Goal: Use online tool/utility: Utilize a website feature to perform a specific function

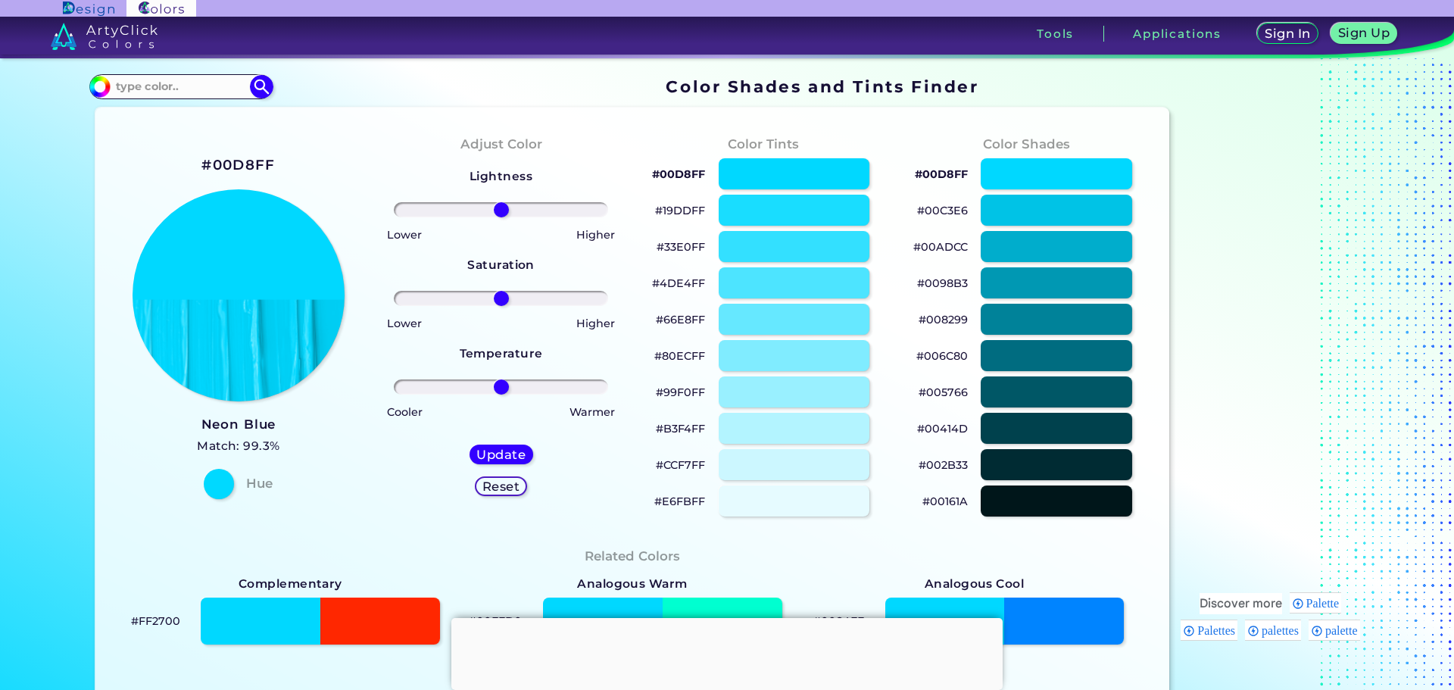
click at [248, 161] on h2 "#00D8FF" at bounding box center [237, 165] width 73 height 20
click at [253, 161] on h2 "#00D8FF" at bounding box center [237, 165] width 73 height 20
click at [252, 424] on h3 "Neon Blue" at bounding box center [238, 425] width 83 height 18
drag, startPoint x: 524, startPoint y: 0, endPoint x: 442, endPoint y: 109, distance: 136.8
click at [442, 109] on div "#00D8FF Neon Blue Match: 99.3% Hue Adjust Color Lightness Saturation Temperatur…" at bounding box center [632, 632] width 1075 height 1048
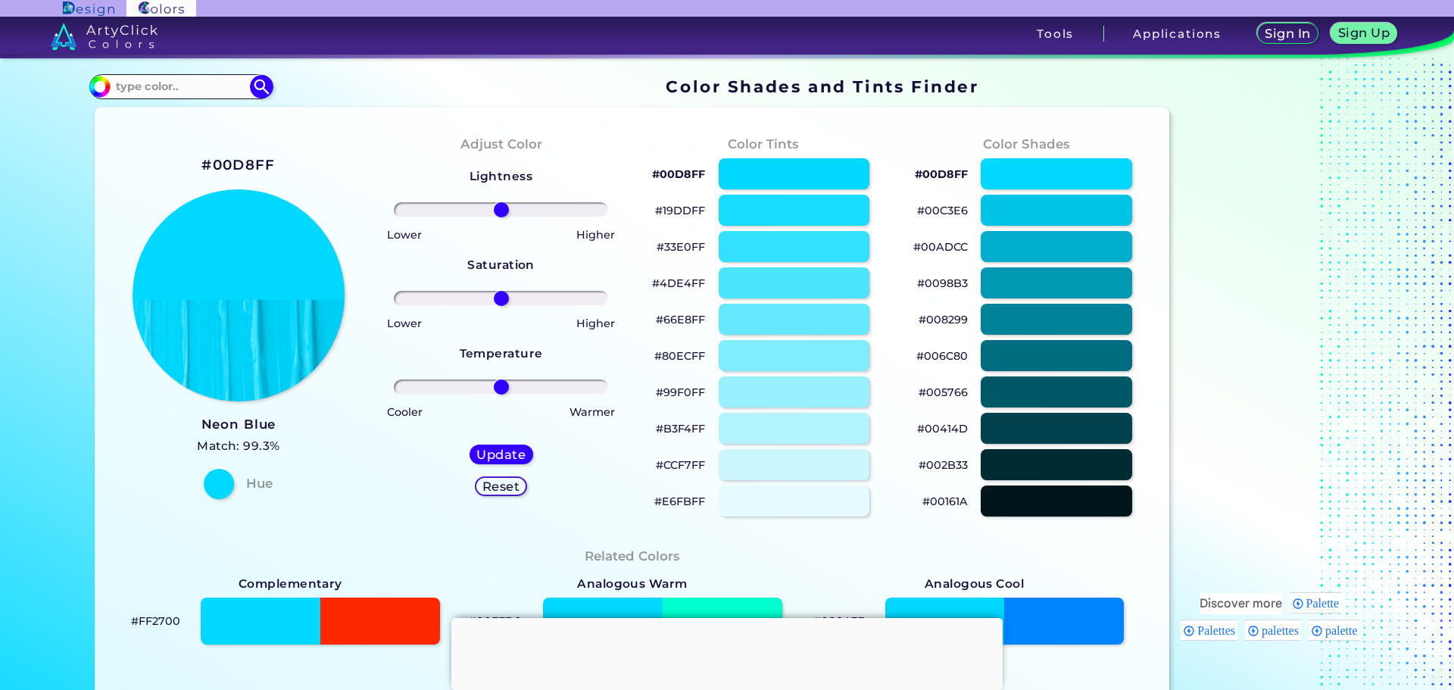
click at [264, 162] on h2 "#00D8FF" at bounding box center [237, 165] width 73 height 20
drag, startPoint x: 195, startPoint y: 0, endPoint x: 7, endPoint y: 146, distance: 238.0
click at [7, 146] on section "Color Shades Finder #00d8ff Acadia ◉ Acid Green ◉ Aero Blue ◉ Alabaster ◉ Albes…" at bounding box center [727, 374] width 1454 height 632
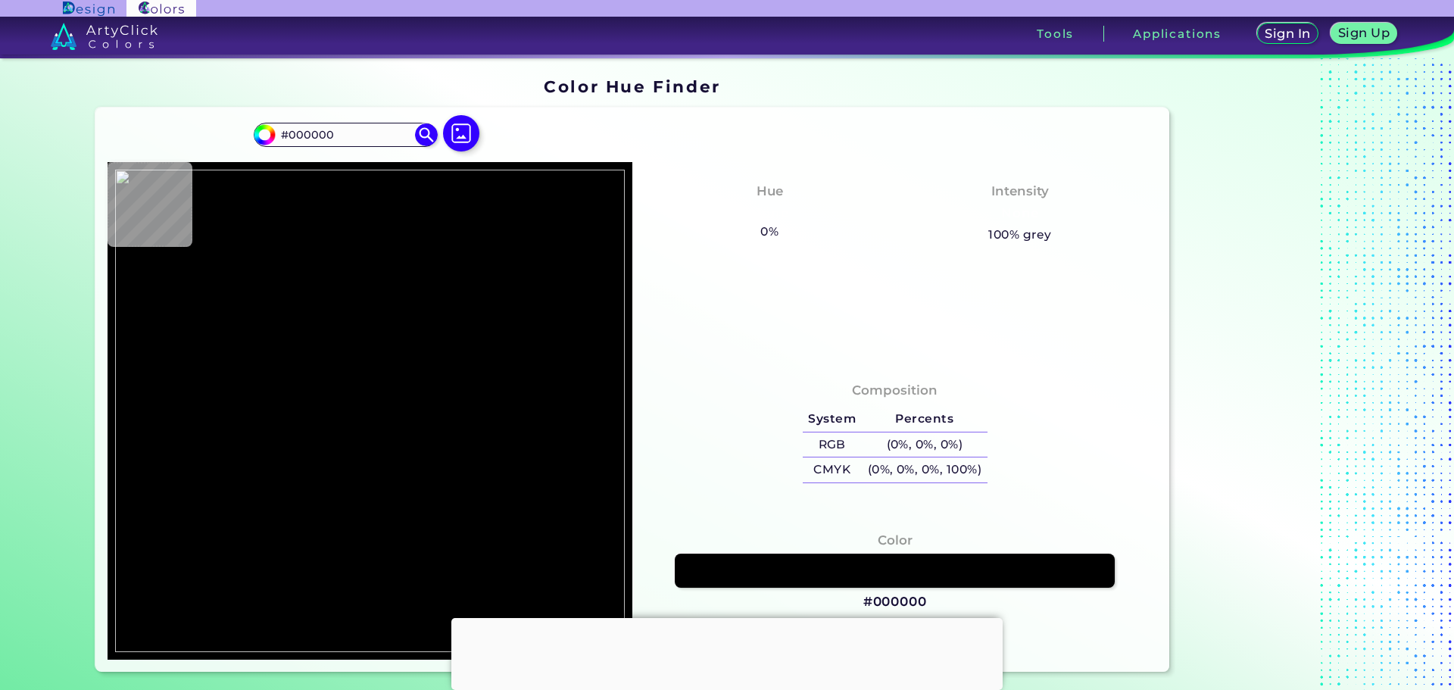
type input "#800000"
type input "#7f0000"
type input "#7F0000"
type input "#262626"
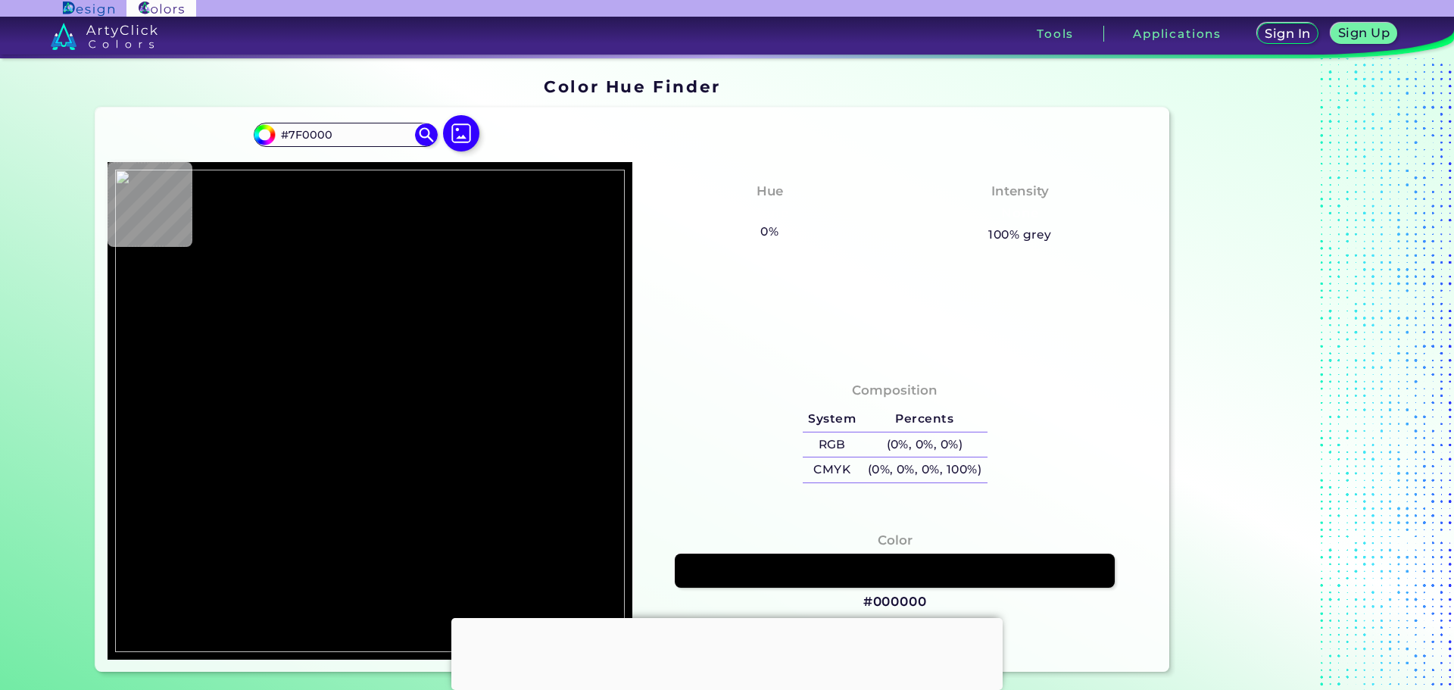
type input "#262626"
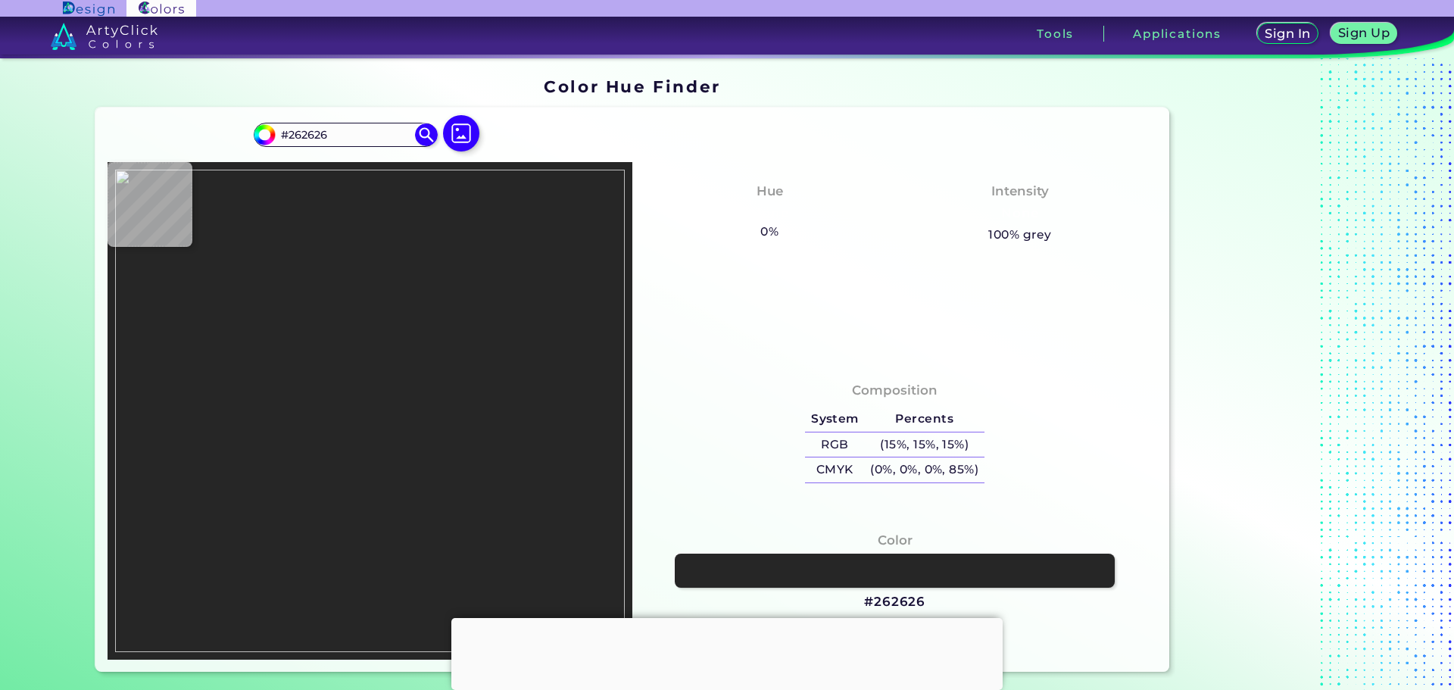
type input "#7f0000"
type input "#7F0000"
type input "#3f3f3f"
type input "#3F3F3F"
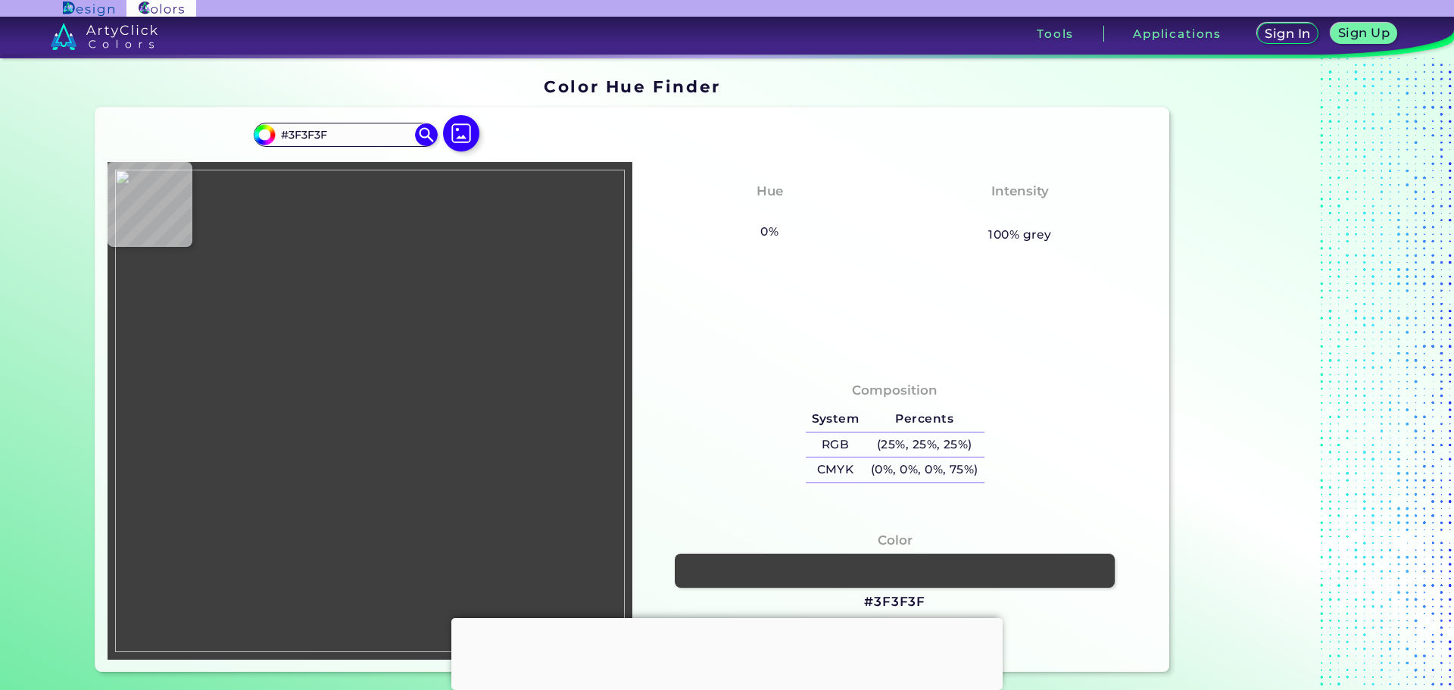
click at [396, 375] on img at bounding box center [370, 411] width 510 height 482
click at [365, 333] on img at bounding box center [370, 411] width 510 height 482
type input "#262626"
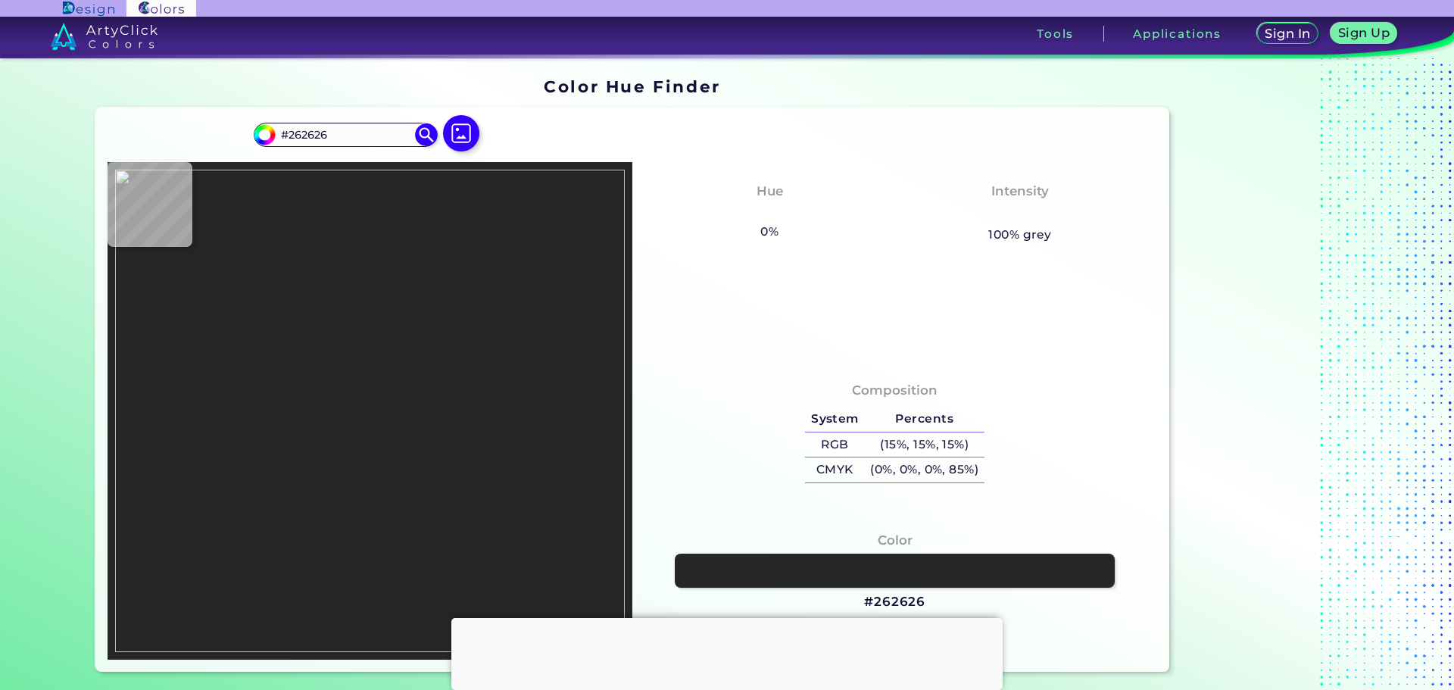
click at [376, 336] on img at bounding box center [370, 411] width 510 height 482
click at [383, 448] on img at bounding box center [370, 411] width 510 height 482
type input "#000000"
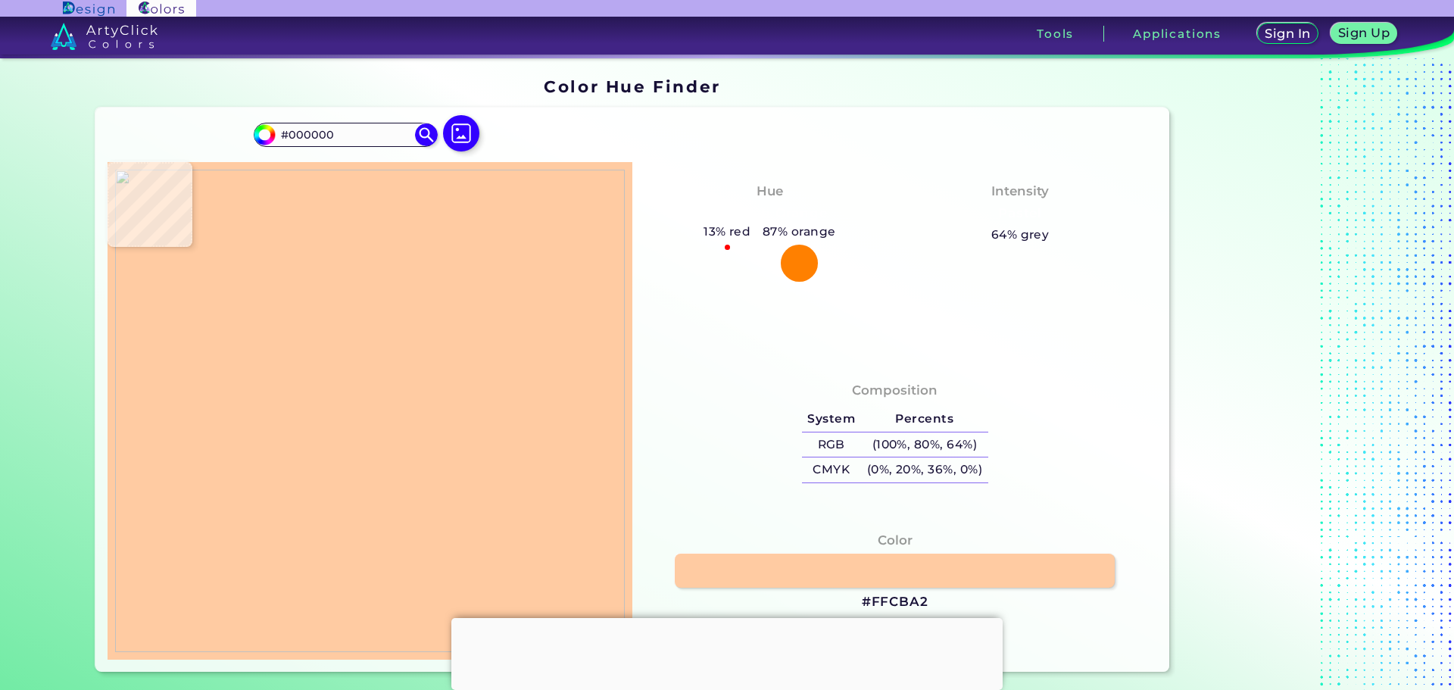
type input "#ffcba2"
type input "#FFCBA2"
type input "#7f0000"
type input "#7F0000"
type input "#303030"
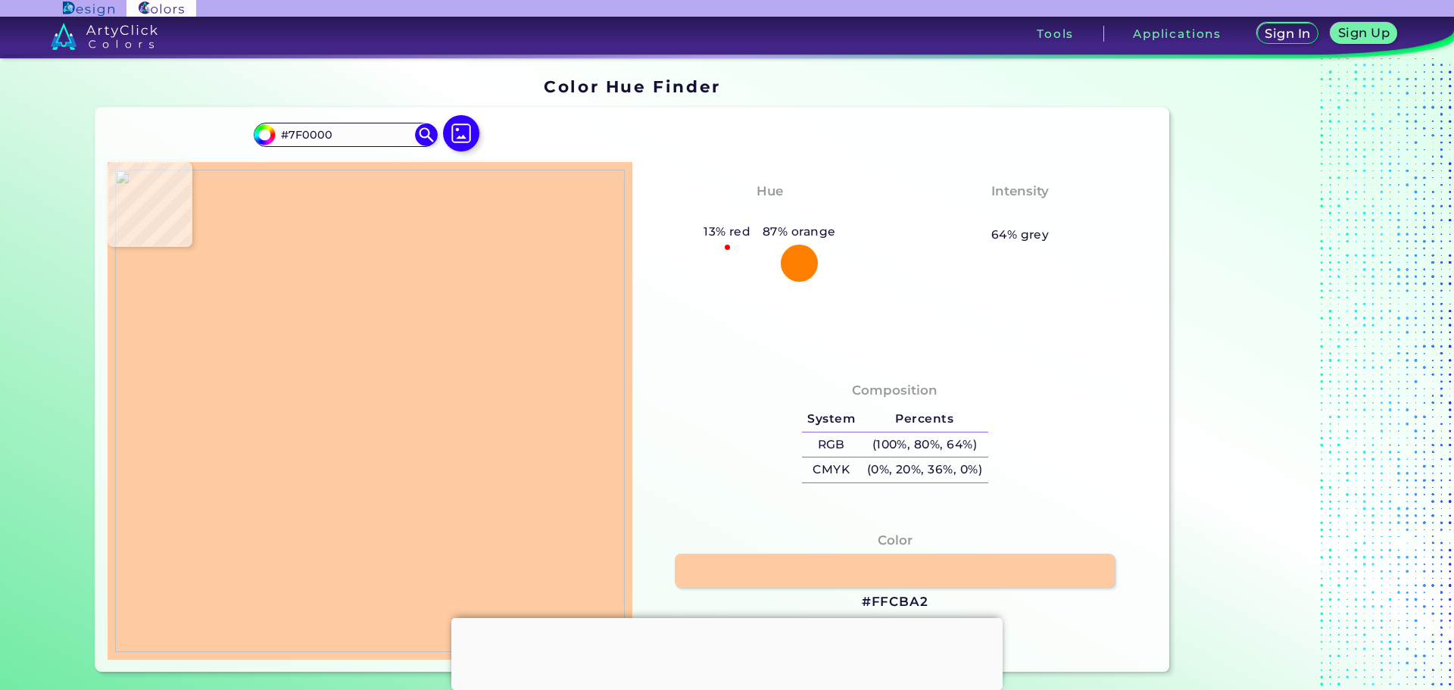
type input "#303030"
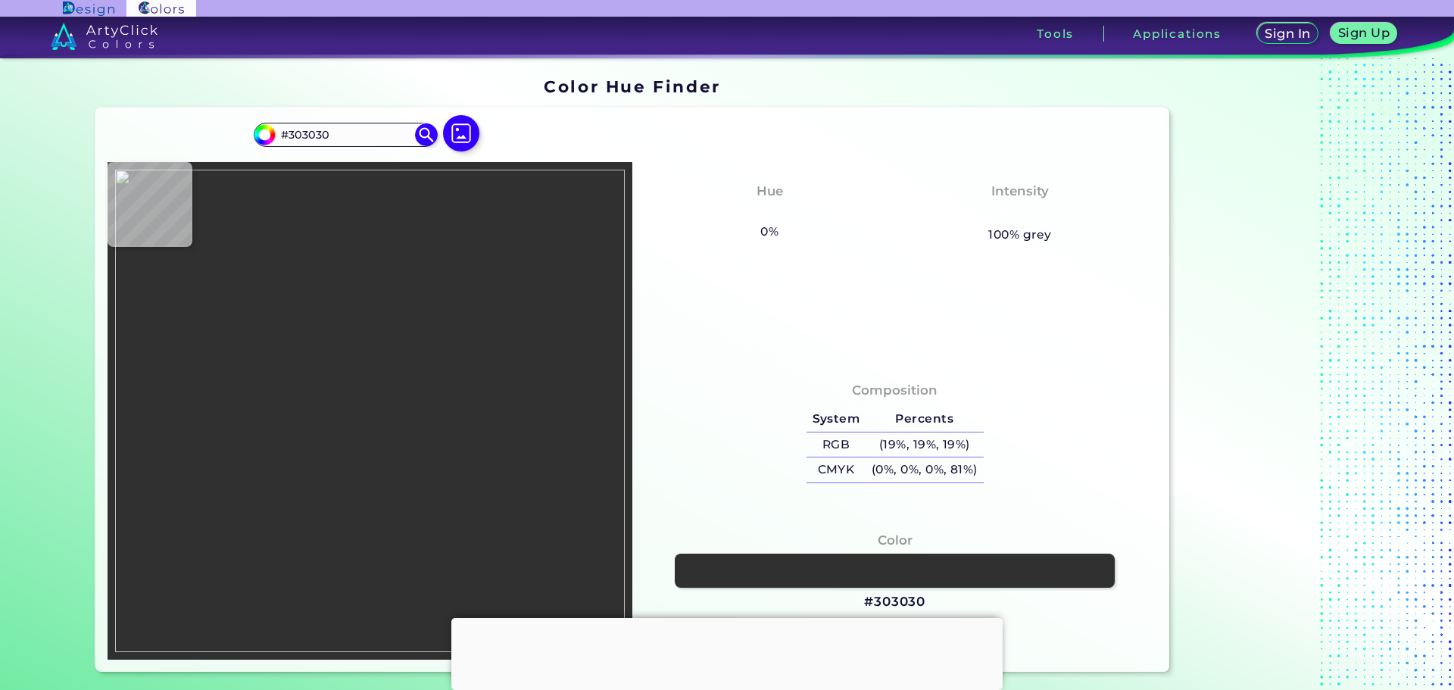
type input "#6e2121"
type input "#6E2121"
type input "#303030"
type input "#392d2d"
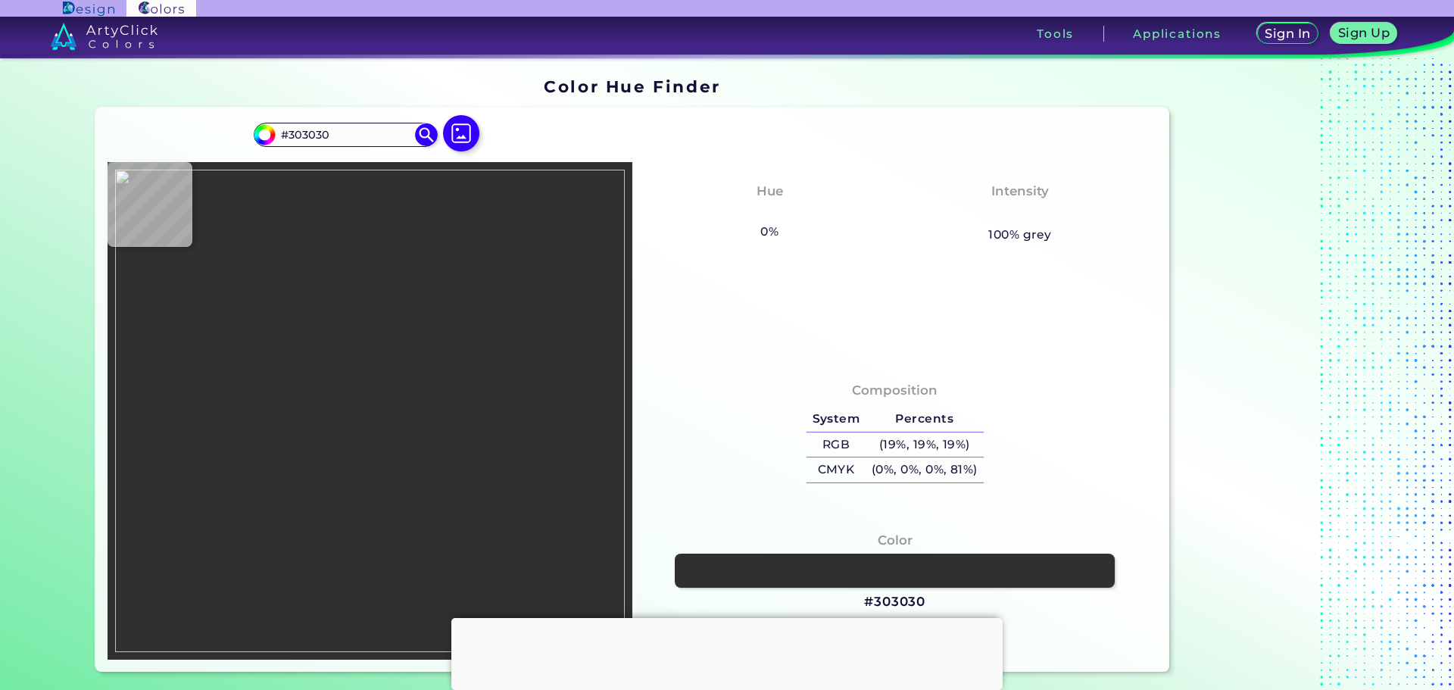
type input "#392D2D"
type input "#3c2d2d"
type input "#3C2D2D"
type input "#5a2525"
type input "#5A2525"
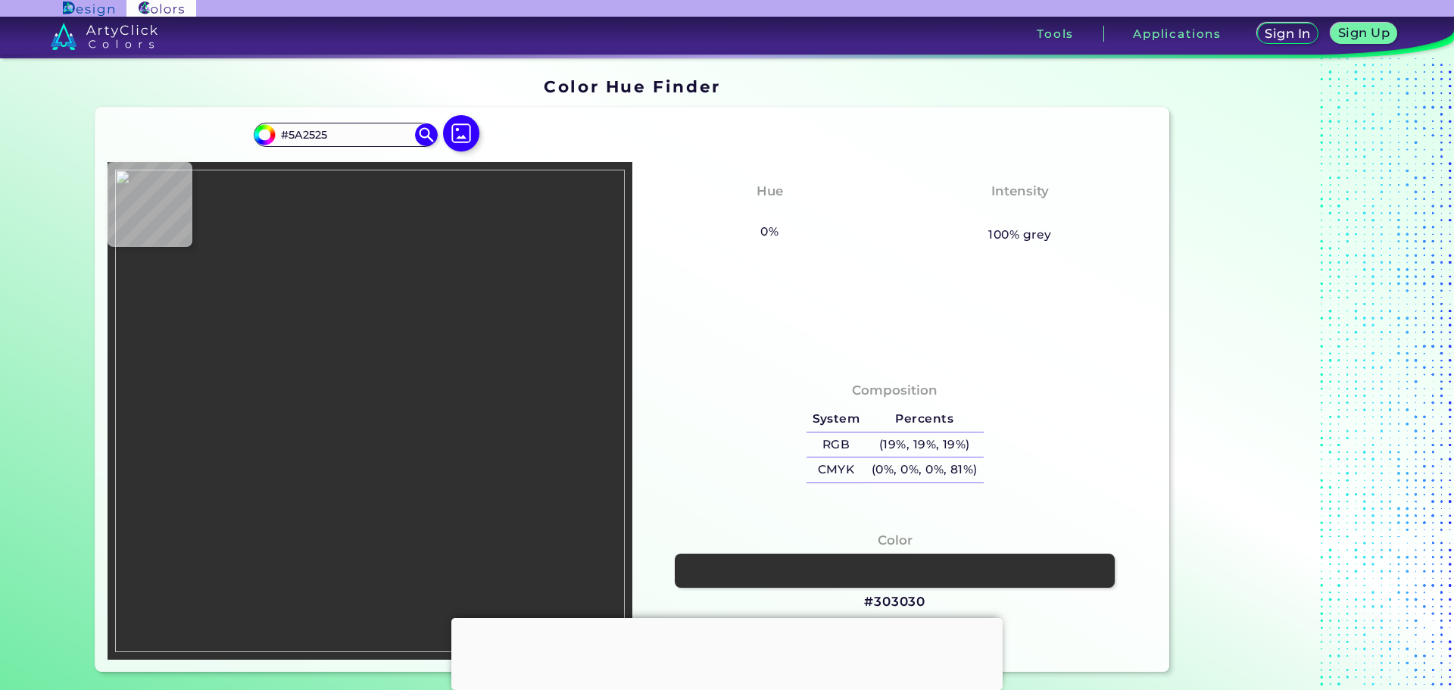
type input "#cb0c0c"
type input "#CB0C0C"
type input "#ef0303"
type input "#EF0303"
type input "#303030"
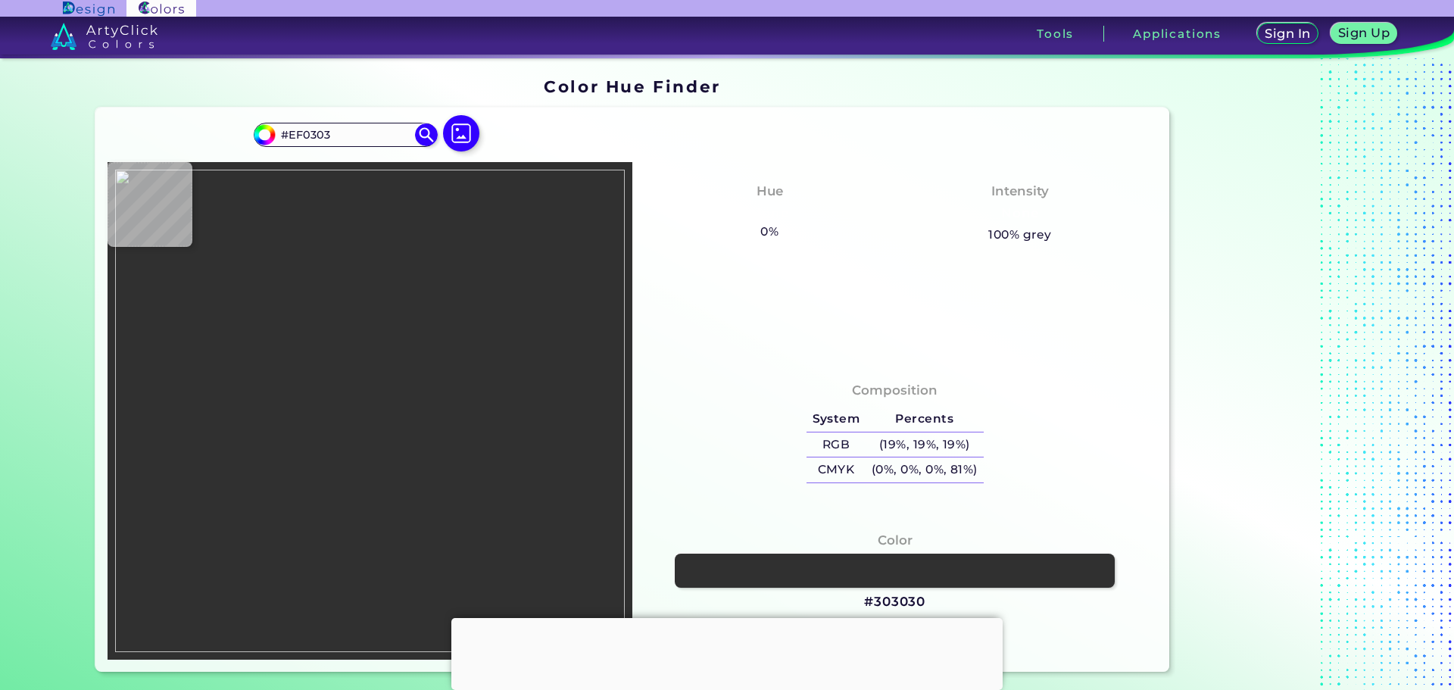
type input "#303030"
type input "#3e2727"
type input "#3E2727"
type input "#f12d24"
type input "#F12D24"
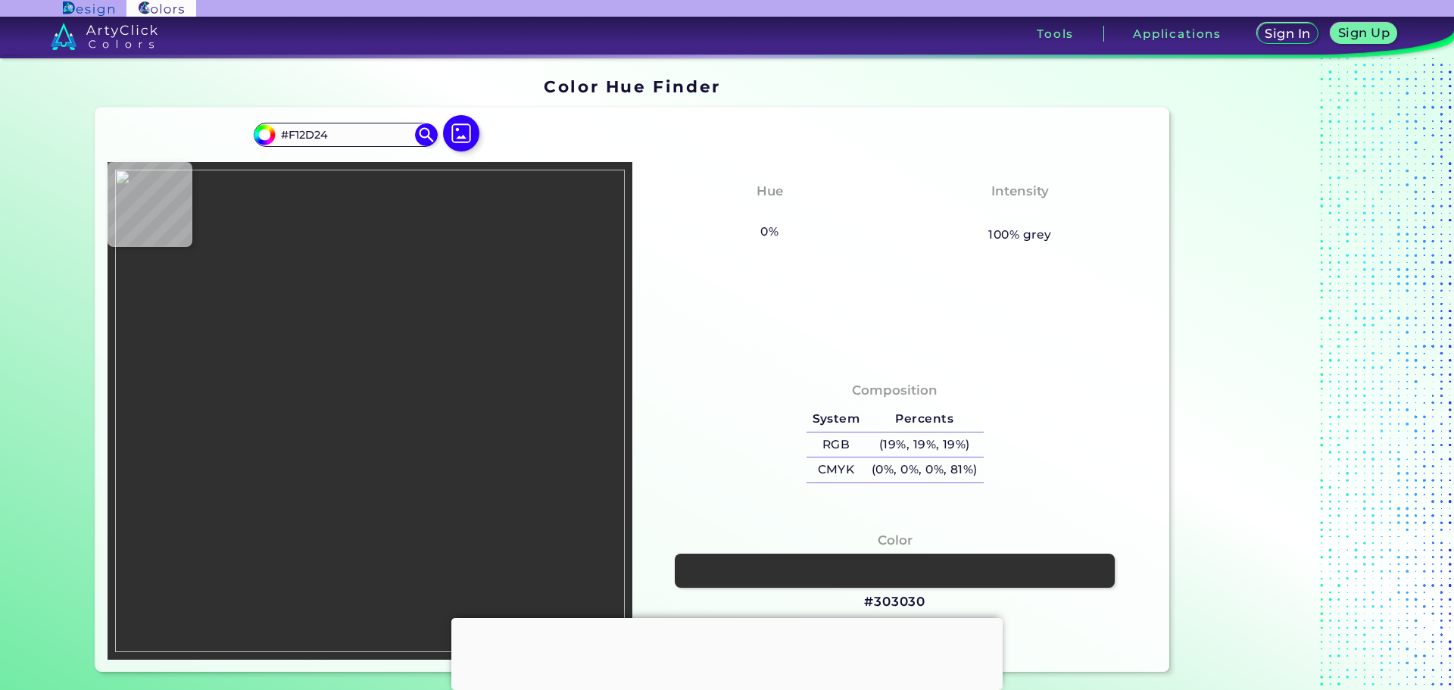
type input "#c91d17"
type input "#C91D17"
type input "#ff3329"
type input "#FF3329"
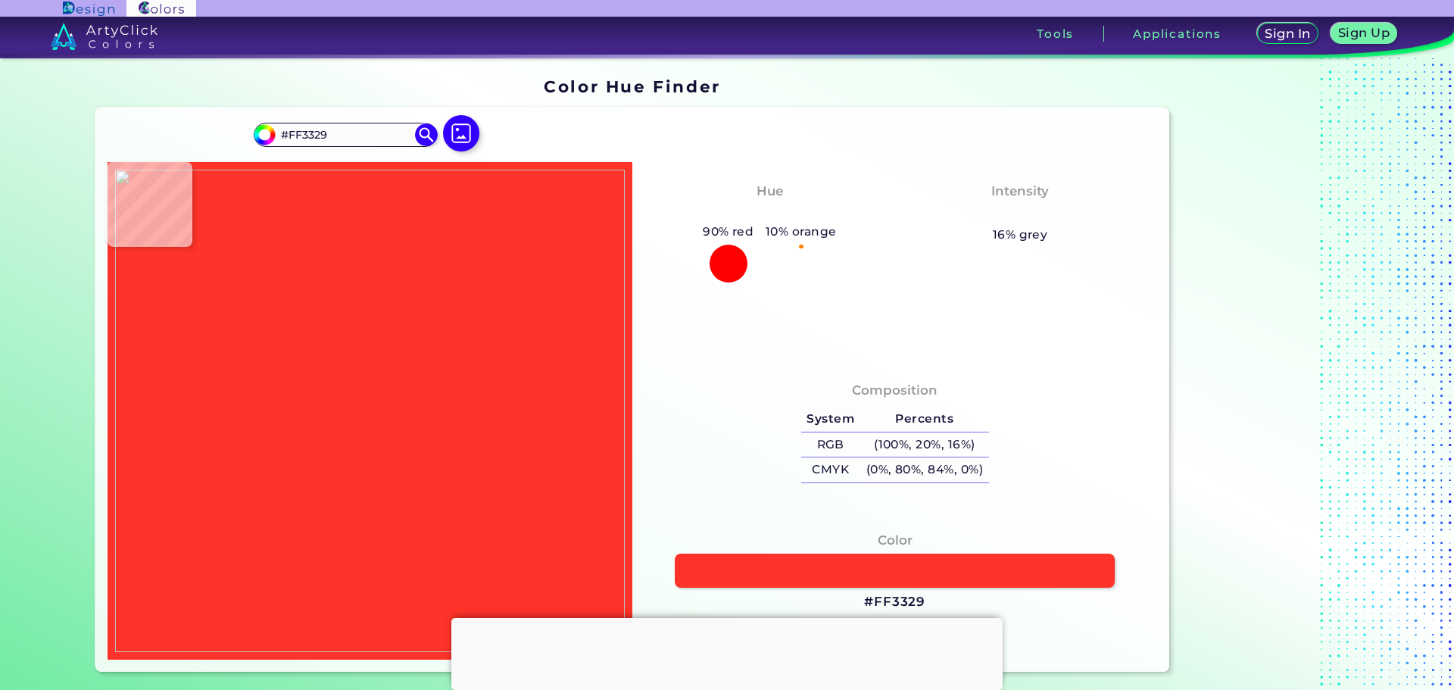
click at [364, 426] on img at bounding box center [370, 411] width 510 height 482
click at [365, 479] on img at bounding box center [370, 411] width 510 height 482
type input "#303030"
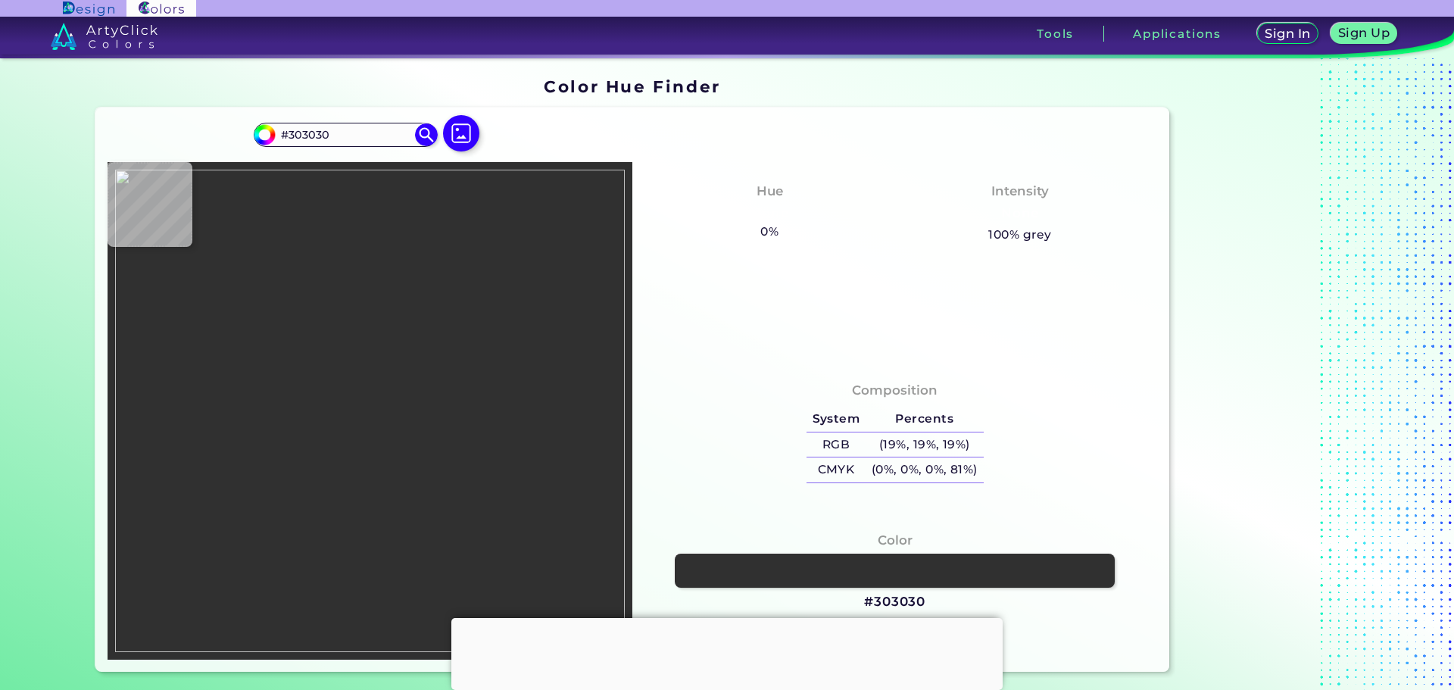
type input "#622424"
type input "#303030"
type input "#632424"
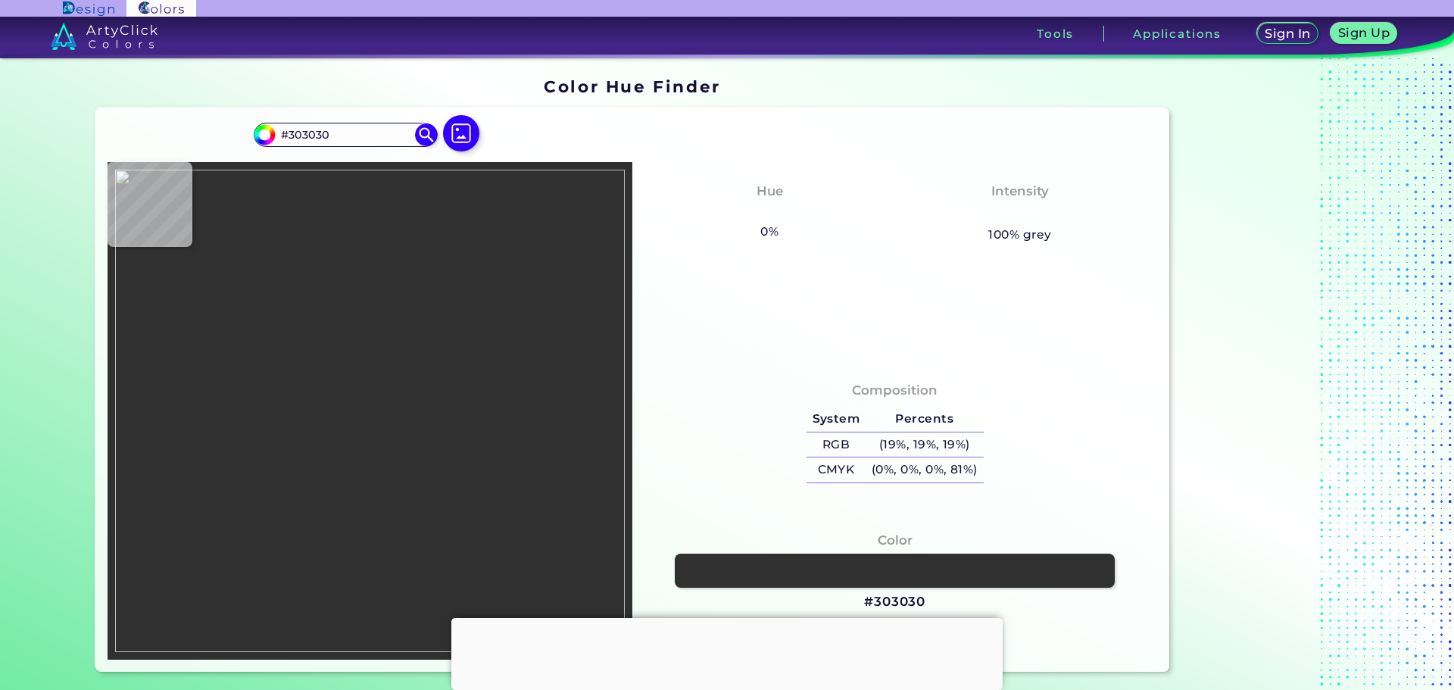
type input "#632424"
type input "#fd0000"
type input "#FD0000"
type input "#303030"
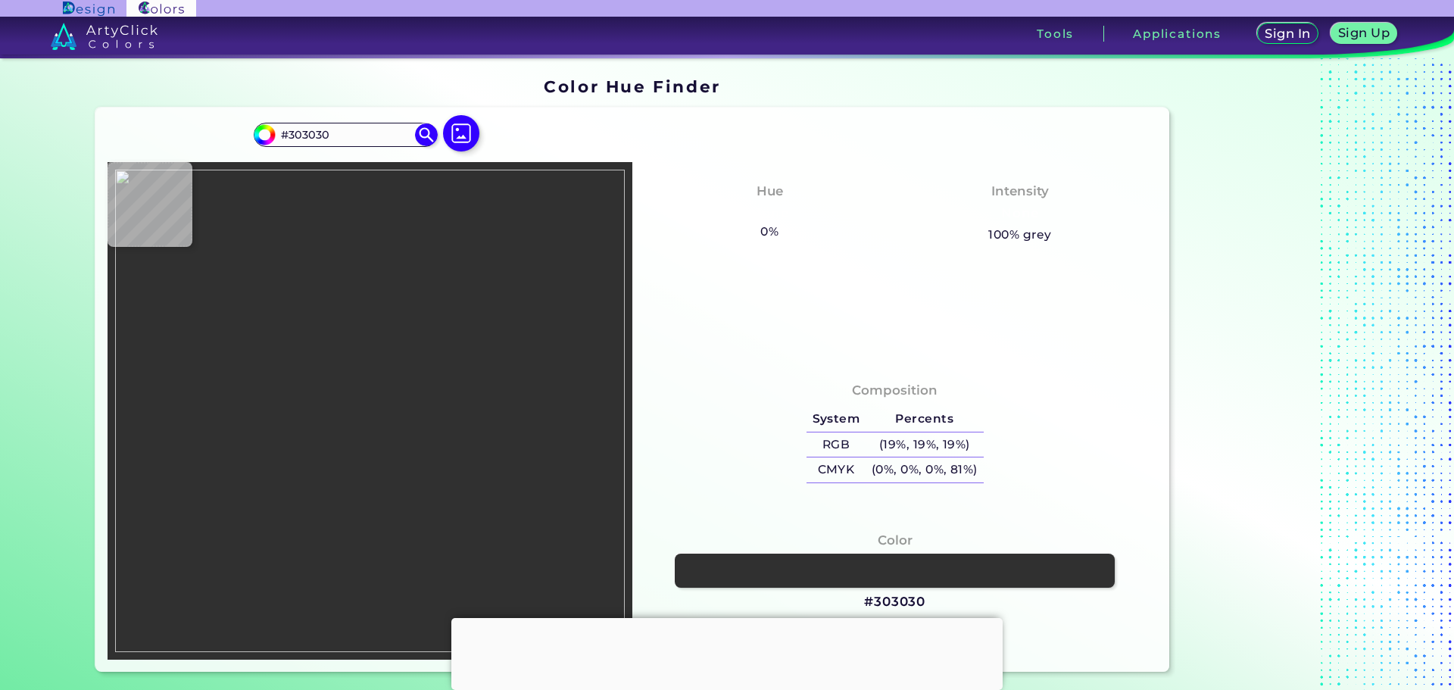
type input "#000000"
type input "#ffcba2"
type input "#FFCBA2"
type input "#ffcea7"
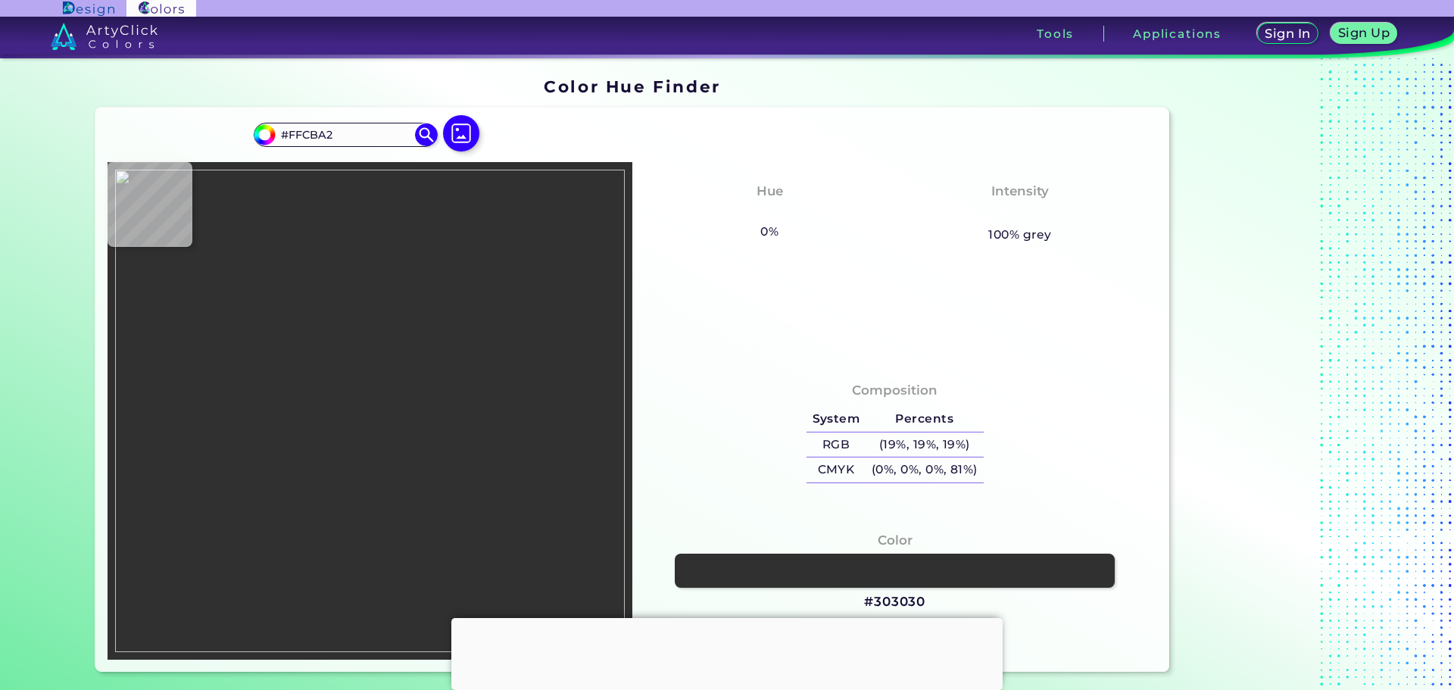
type input "#FFCEA7"
type input "#000000"
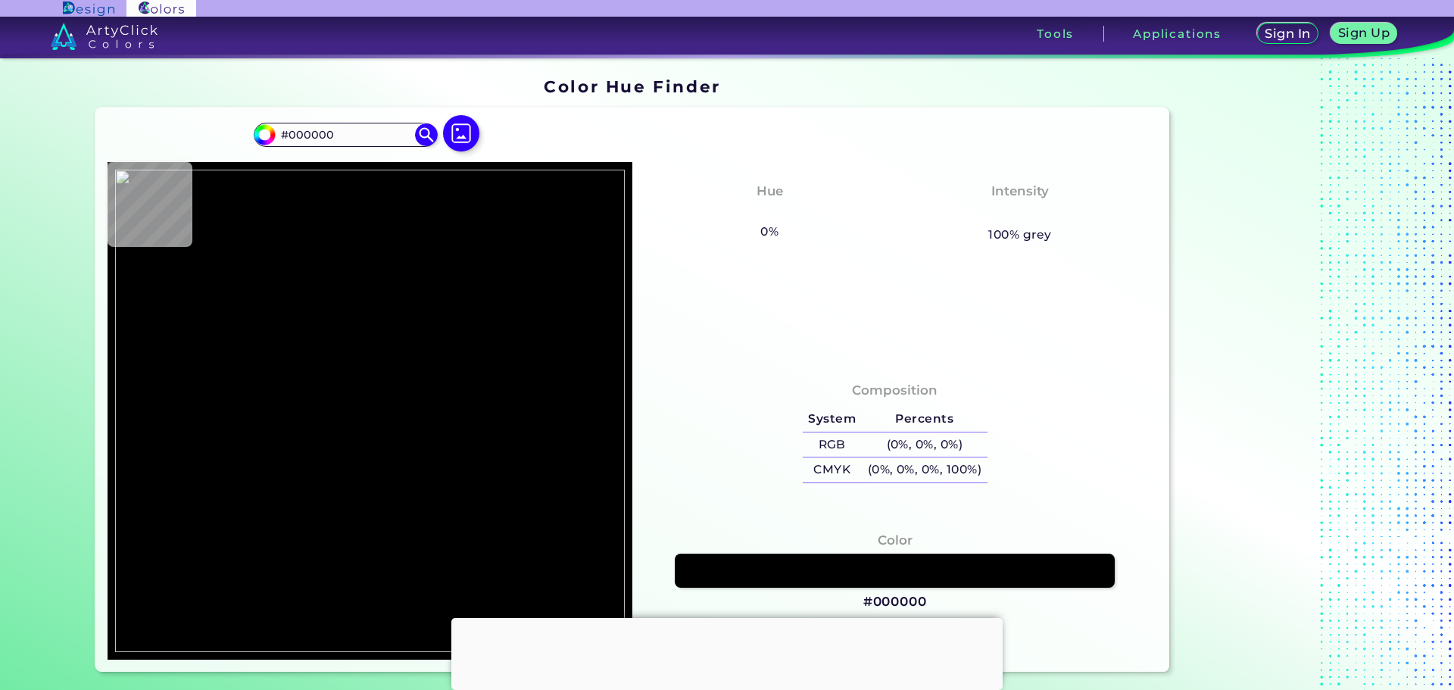
type input "#7f0000"
type input "#7F0000"
type input "#ff0000"
type input "#FF0000"
type input "#3f3f3f"
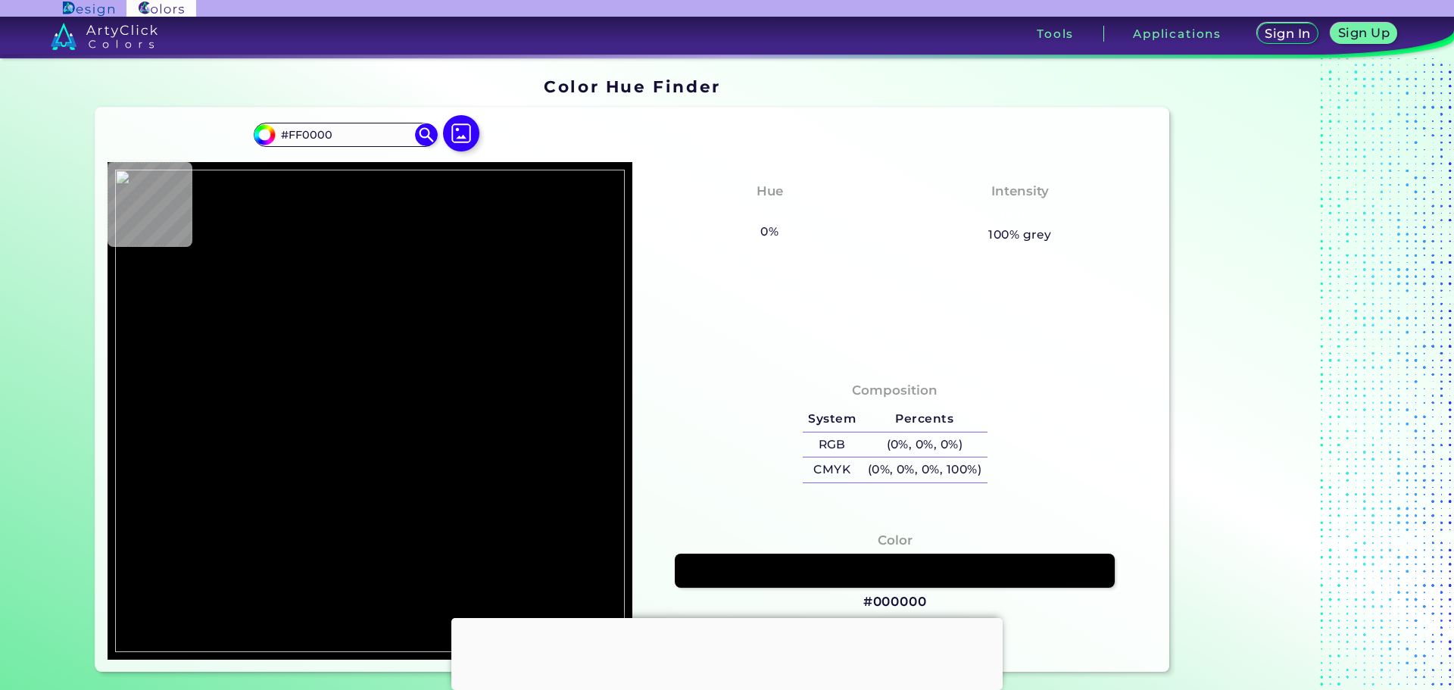
type input "#3F3F3F"
type input "#262626"
type input "#7b0101"
type input "#7B0101"
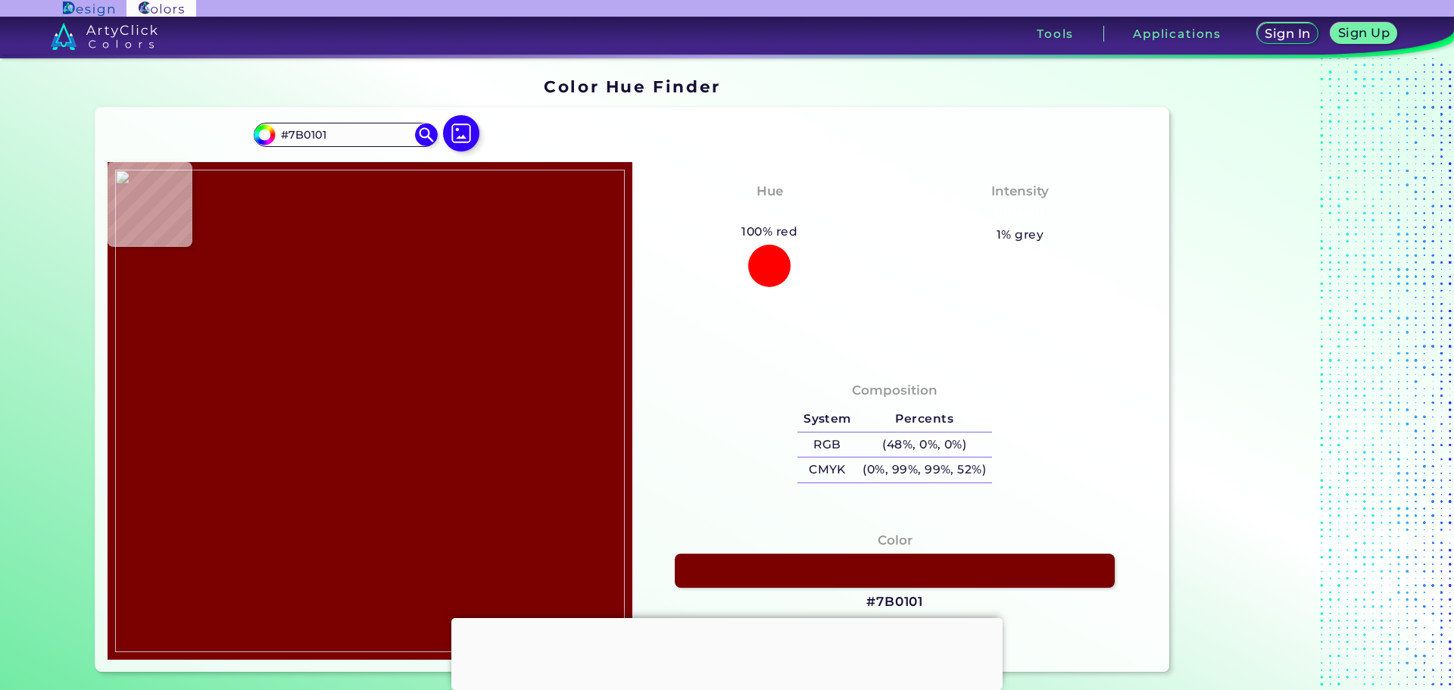
type input "#000000"
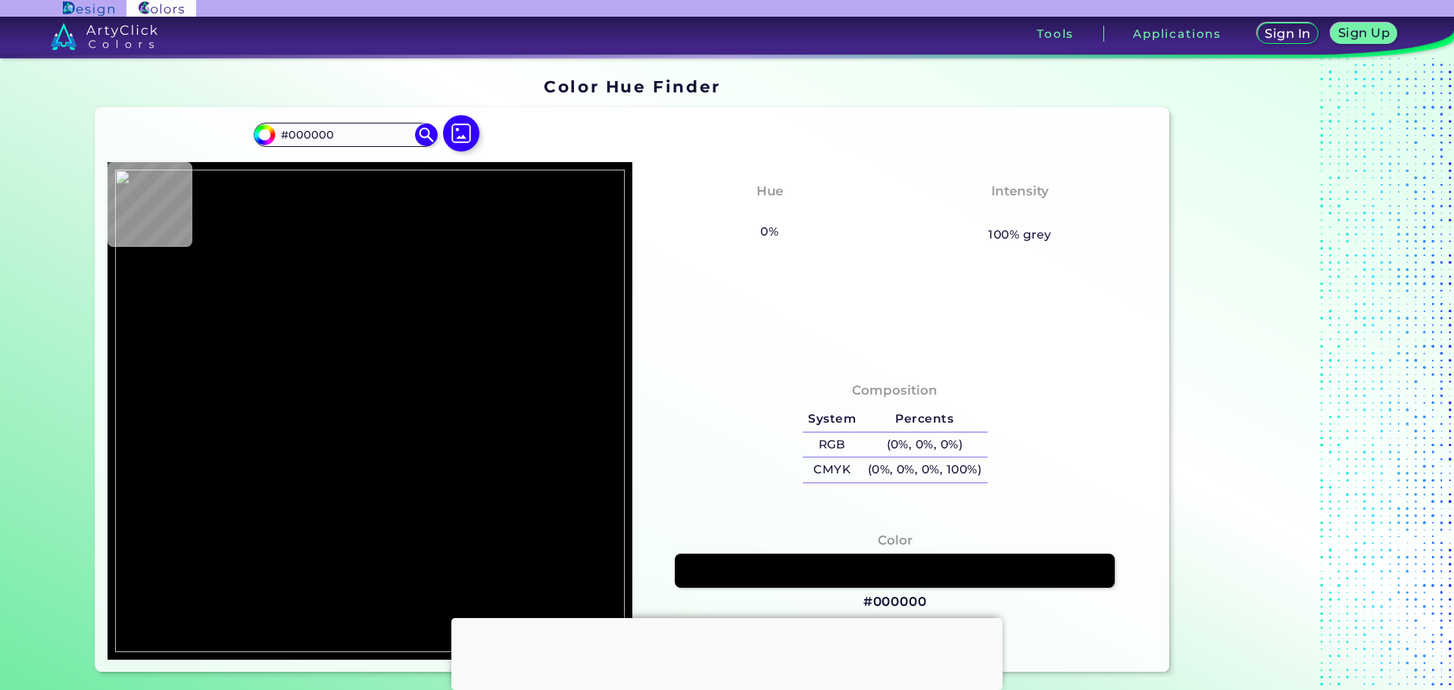
drag, startPoint x: 796, startPoint y: 95, endPoint x: 792, endPoint y: 84, distance: 11.3
click at [796, 94] on div "Color Hue Finder" at bounding box center [632, 87] width 1087 height 30
click at [467, 132] on img at bounding box center [461, 134] width 44 height 44
click at [0, 0] on input "file" at bounding box center [0, 0] width 0 height 0
type input "#cfff04"
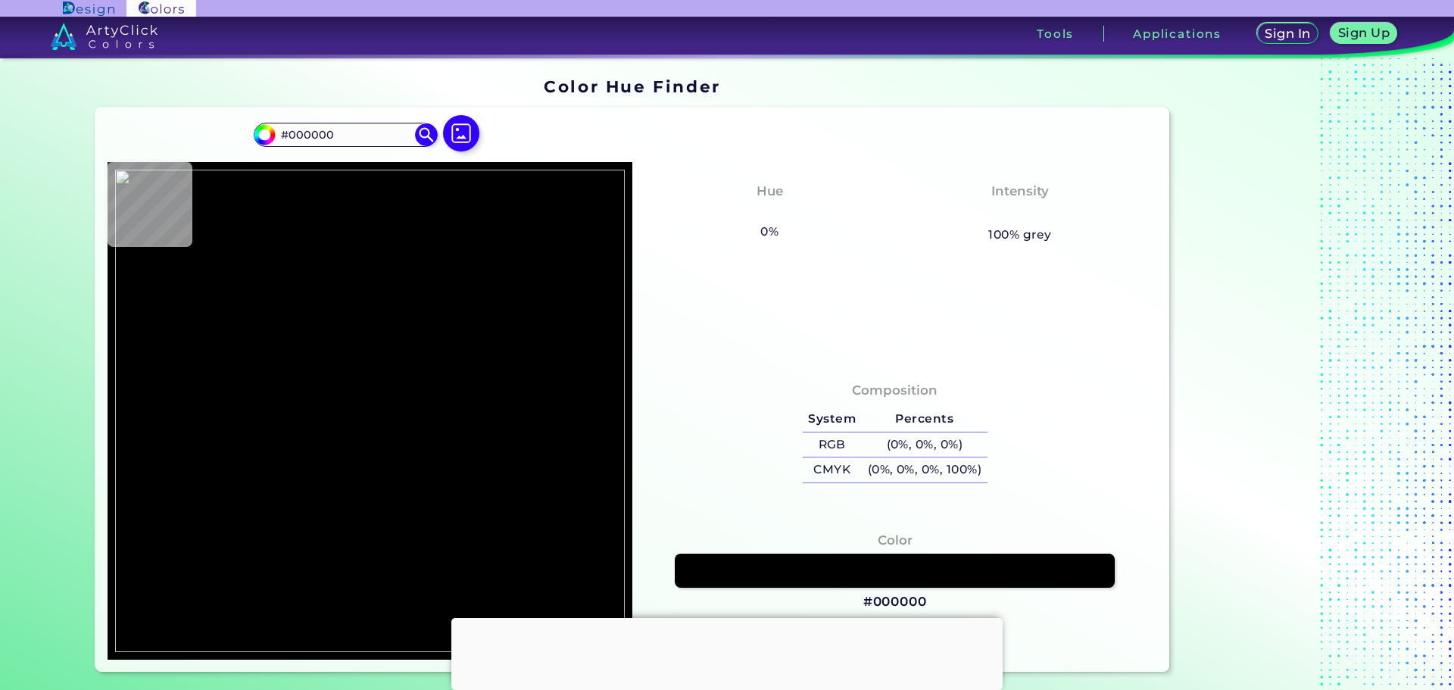
type input "#CFFF04"
type input "#000000"
type input "#ffffff"
type input "#FFFFFF"
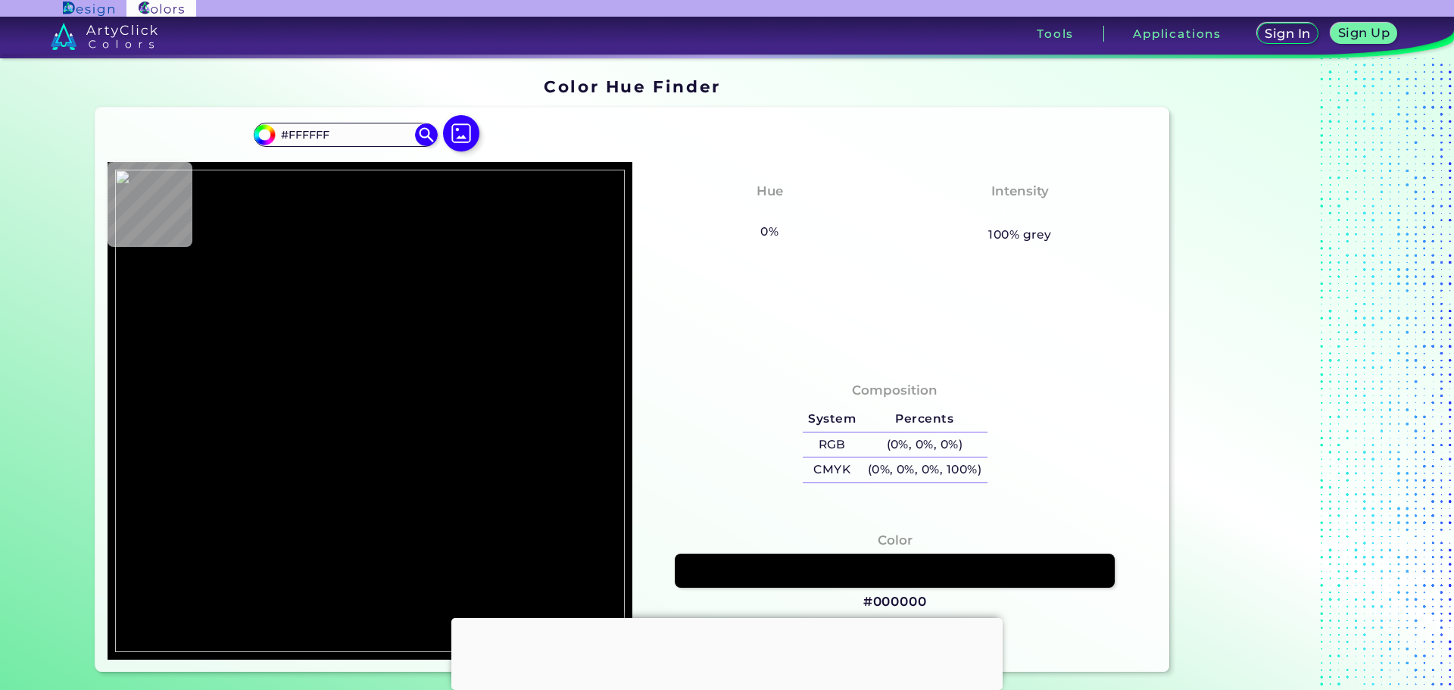
type input "#939393"
type input "#494949"
type input "#cfff04"
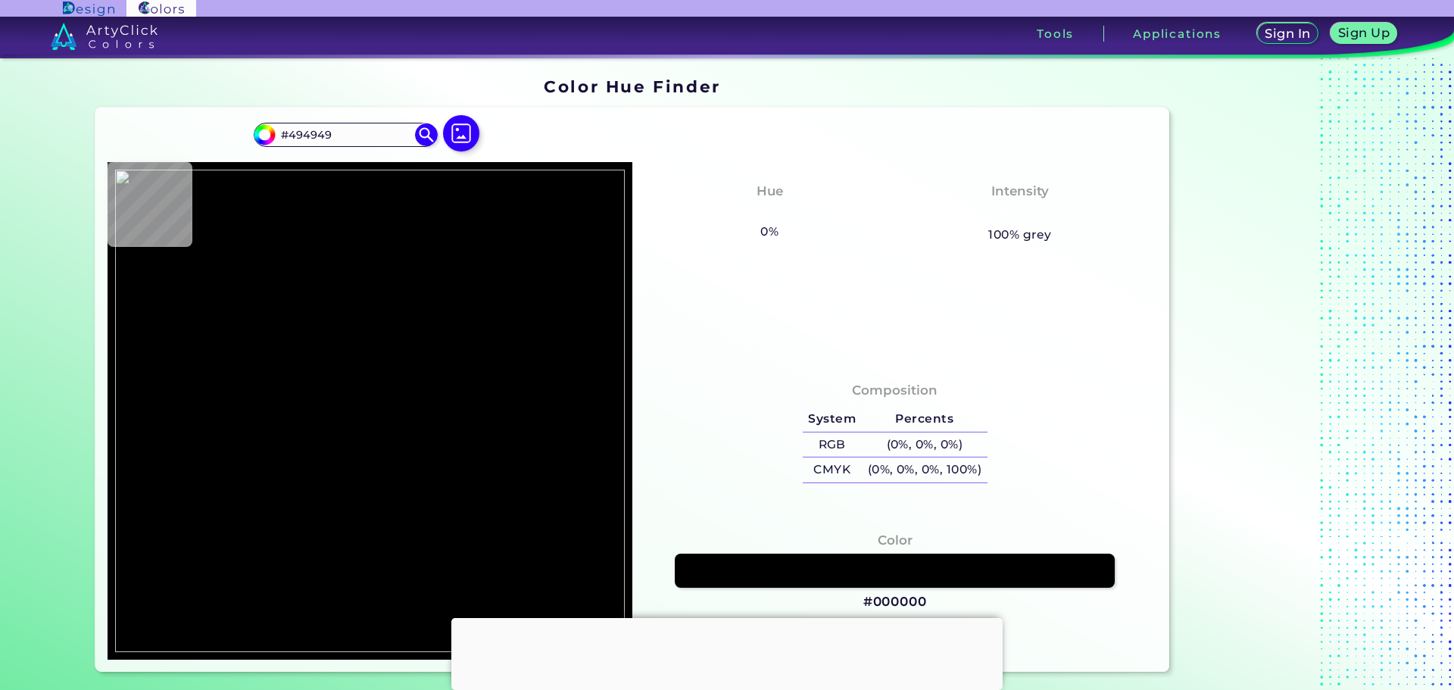
type input "#CFFF04"
type input "#92b203"
type input "#92B203"
type input "#cfff04"
type input "#CFFF04"
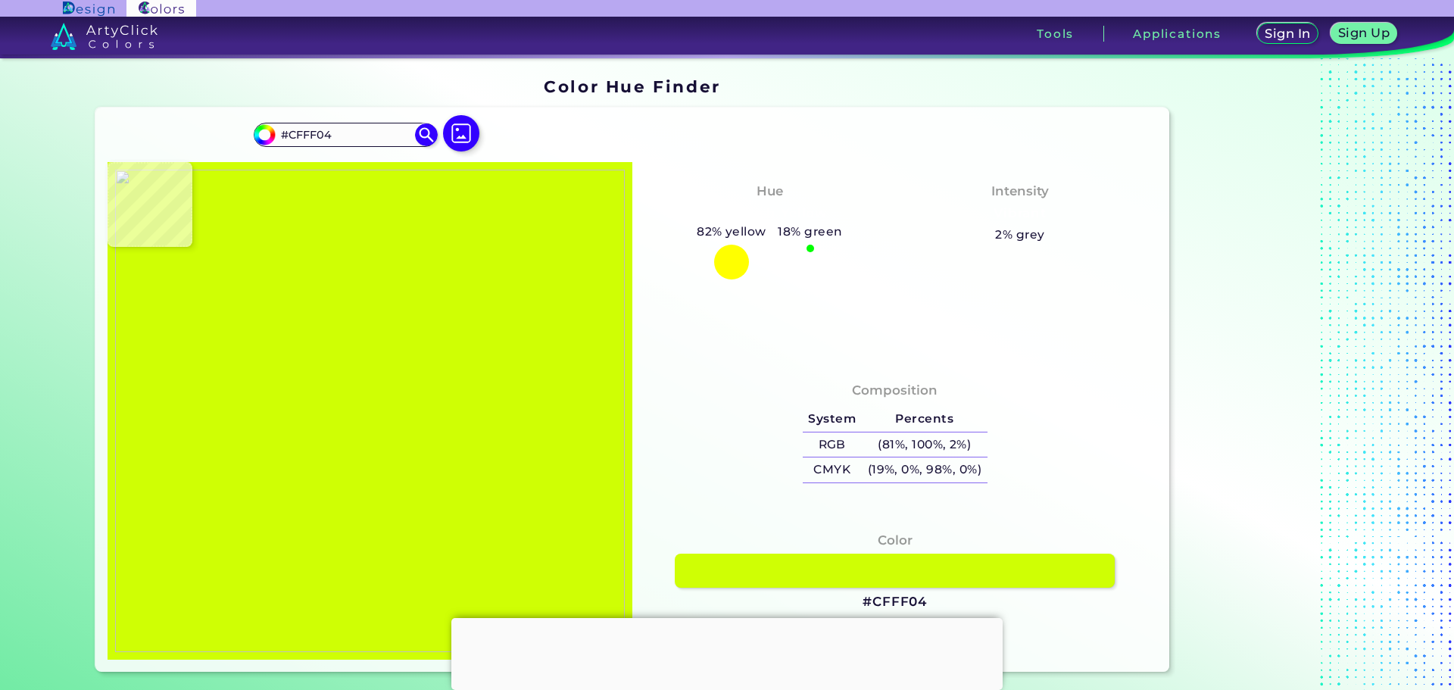
type input "#92b203"
type input "#92B203"
type input "#cfff04"
type input "#CFFF04"
type input "#494949"
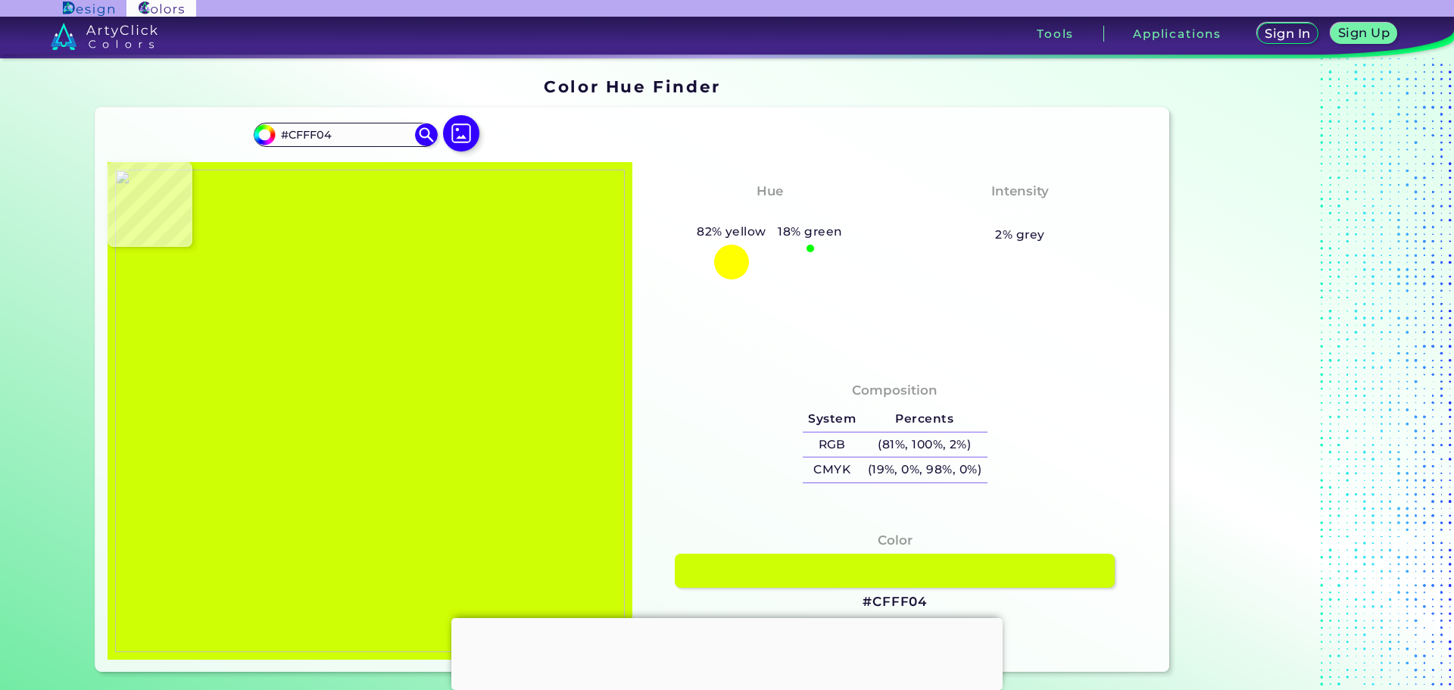
type input "#494949"
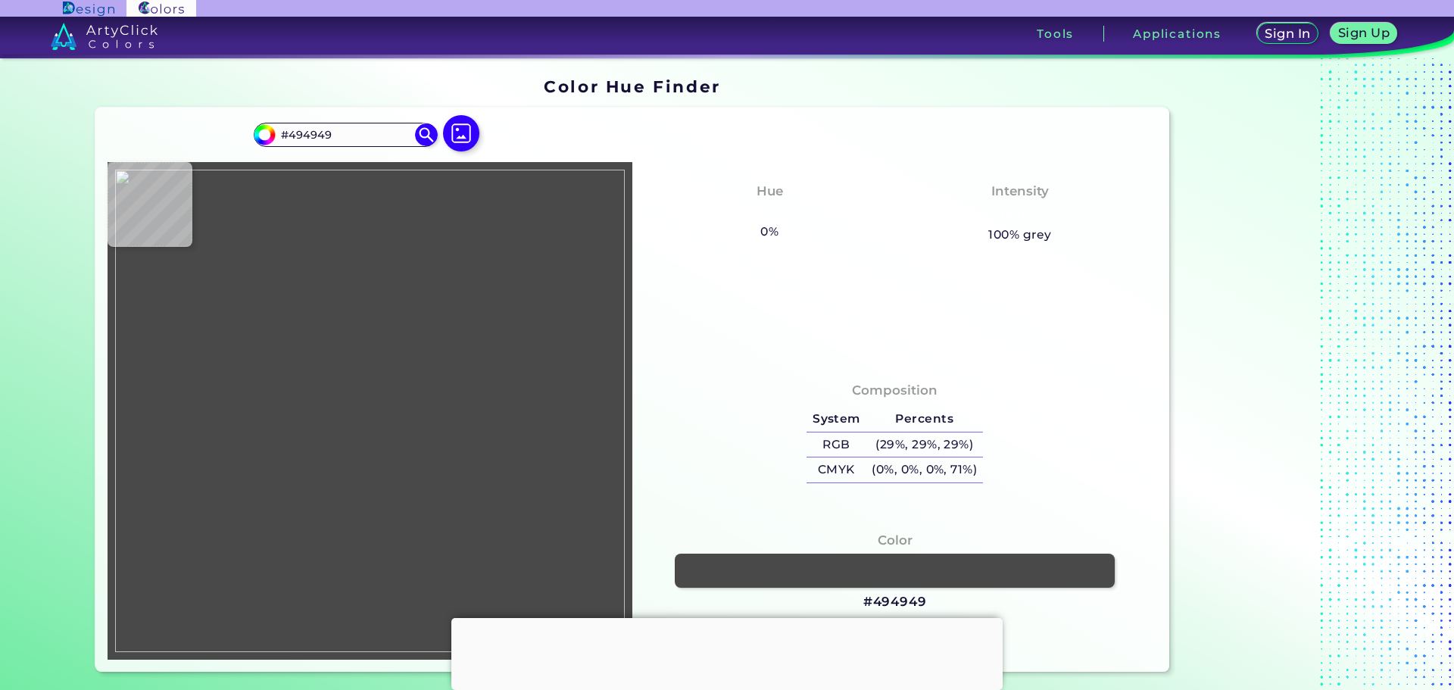
type input "#92b203"
type input "#92B203"
type input "#7f9425"
type input "#7F9425"
type input "#494949"
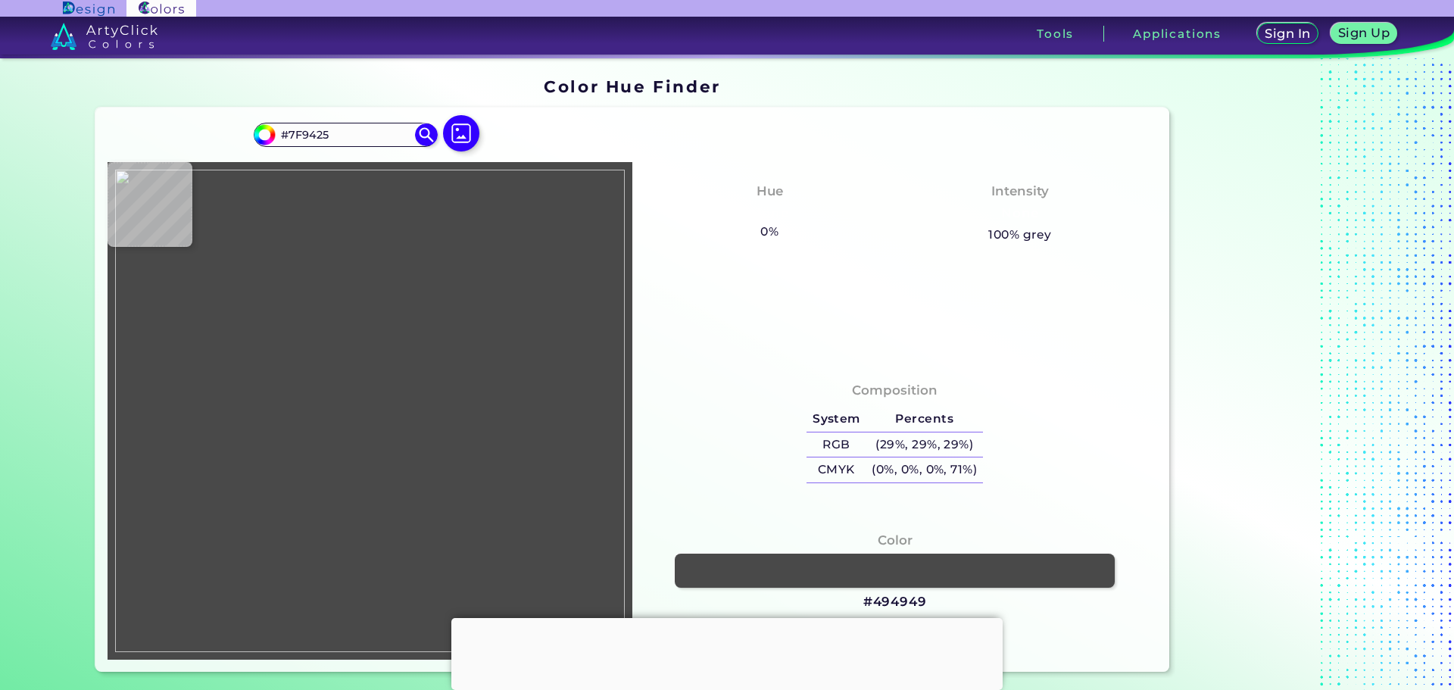
type input "#494949"
click at [361, 453] on img at bounding box center [370, 411] width 510 height 482
click at [365, 454] on img at bounding box center [370, 411] width 510 height 482
type input "#4a4a4a"
type input "#4A4A4A"
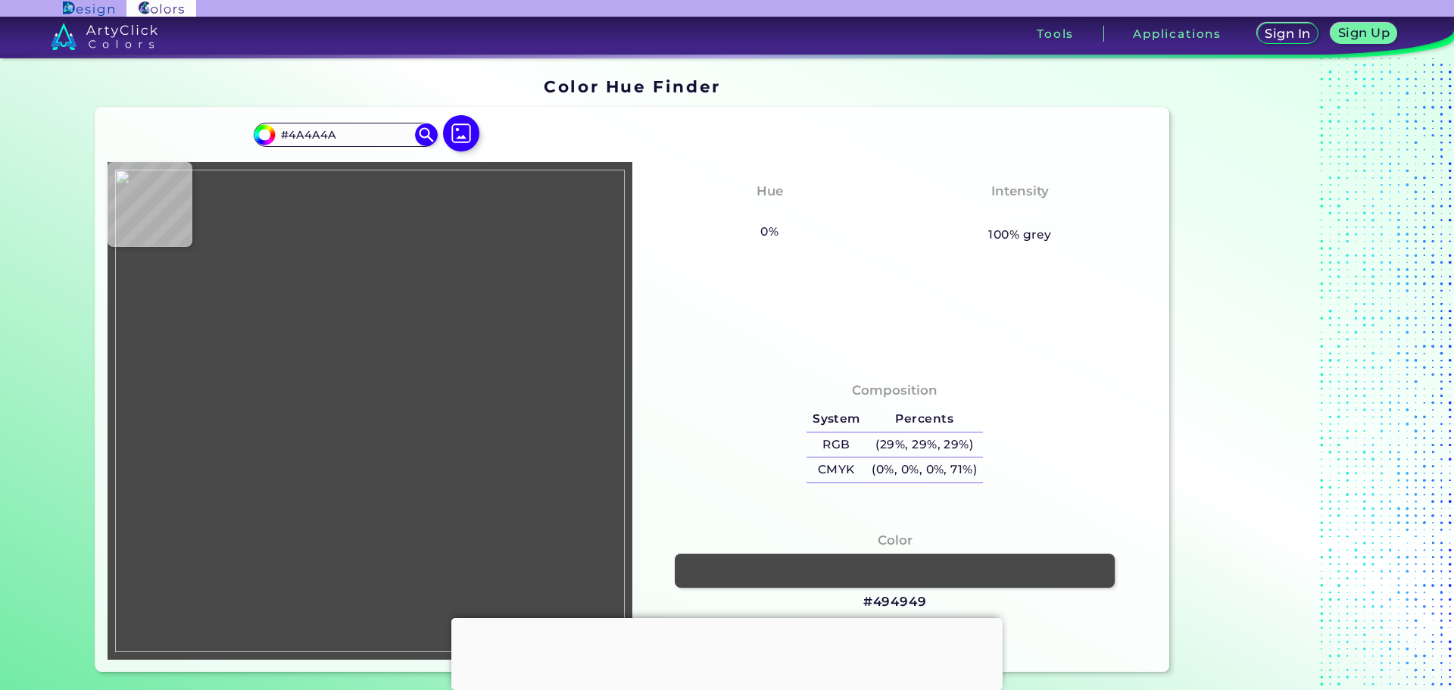
type input "#cccccc"
type input "#CCCCCC"
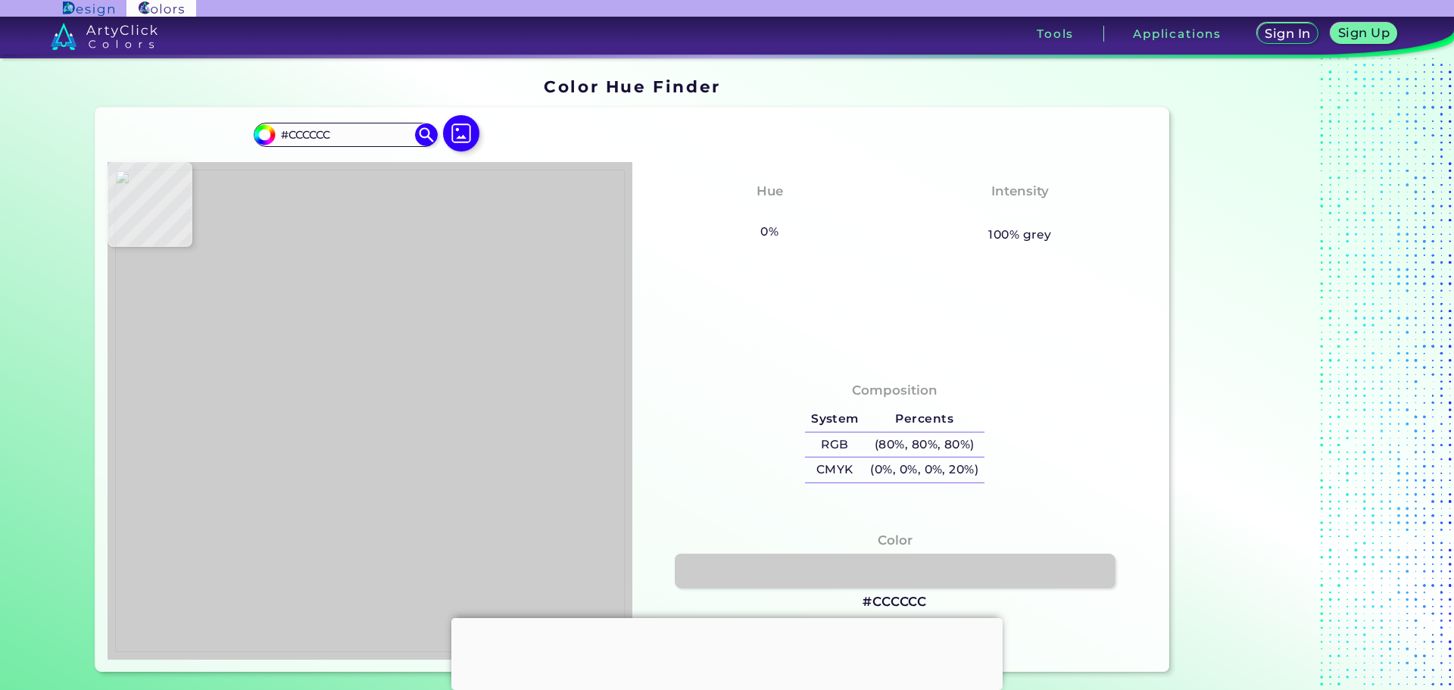
click at [347, 435] on img at bounding box center [370, 411] width 510 height 482
click at [374, 350] on img at bounding box center [370, 411] width 510 height 482
type input "#cccccb"
type input "#CCCCCB"
type input "#cee85b"
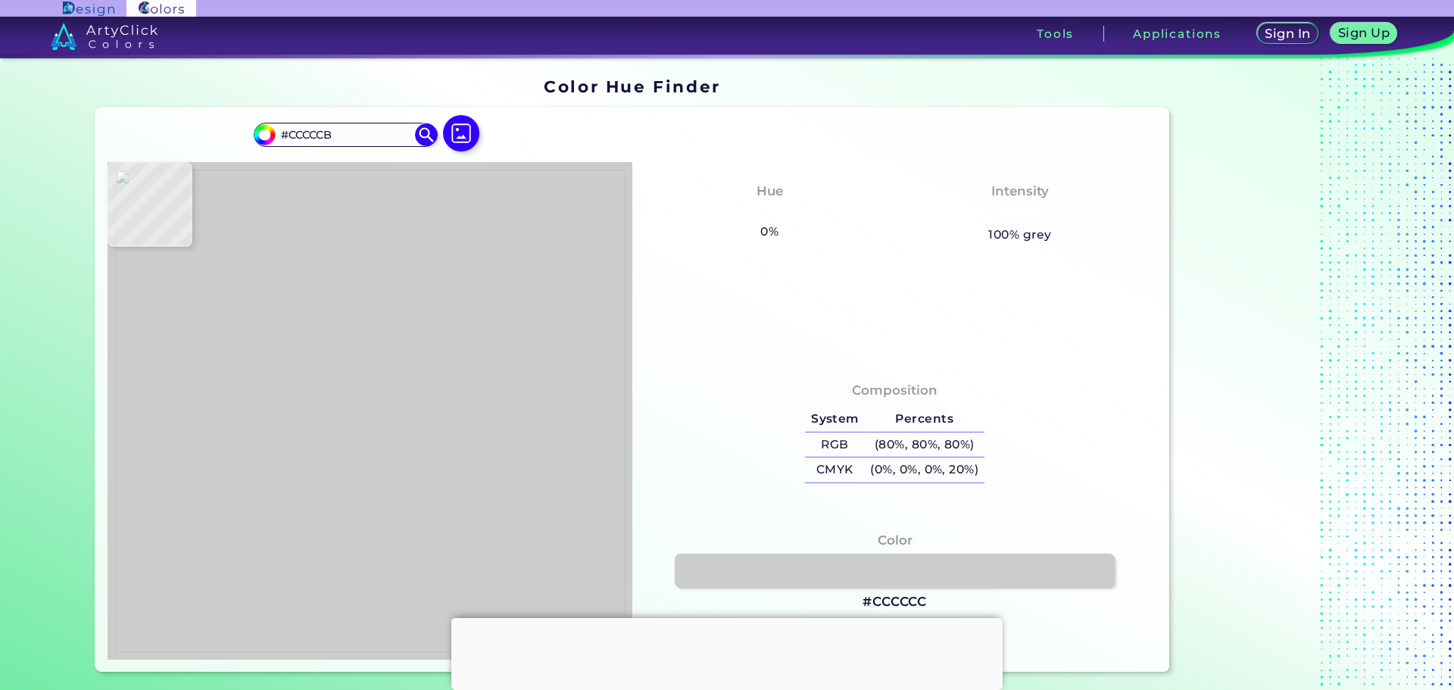
type input "#CEE85B"
type input "#cffc0c"
type input "#CFFC0C"
type input "#cfff04"
type input "#CFFF04"
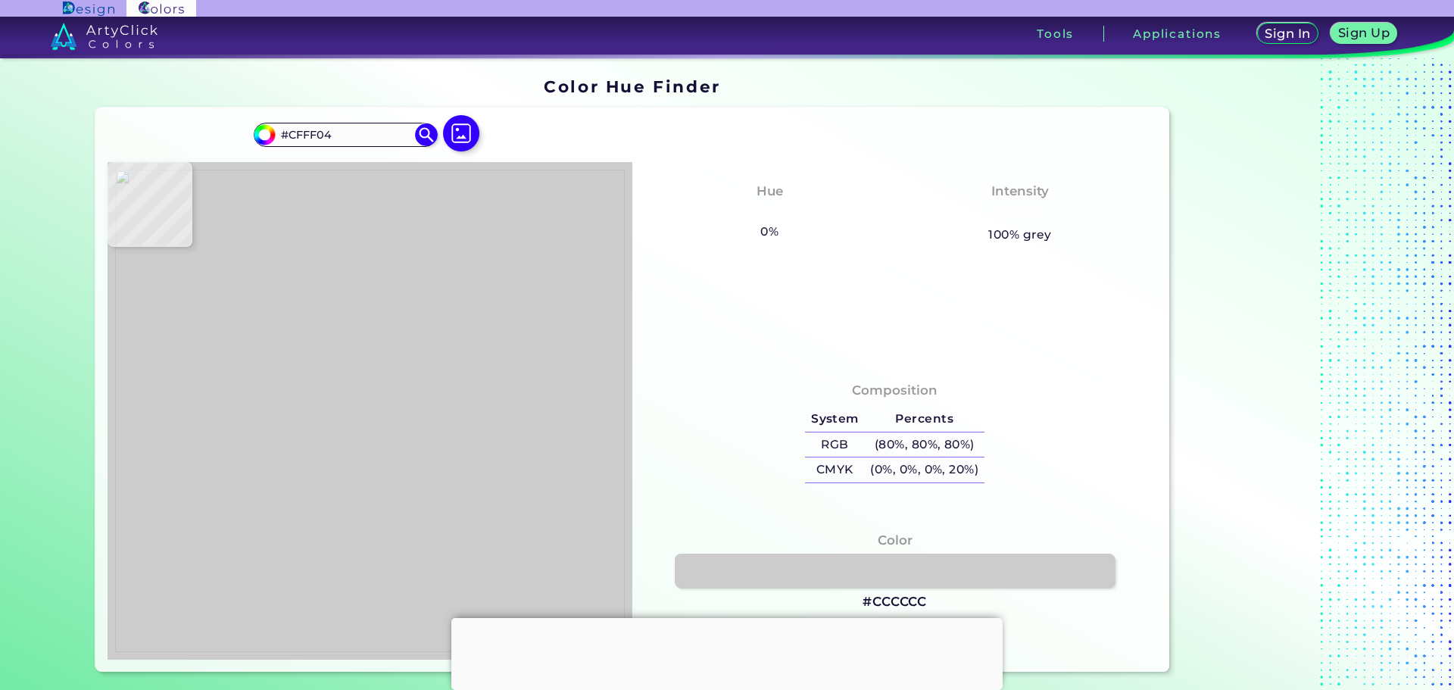
type input "#698102"
type input "#8e9c50"
type input "#8E9C50"
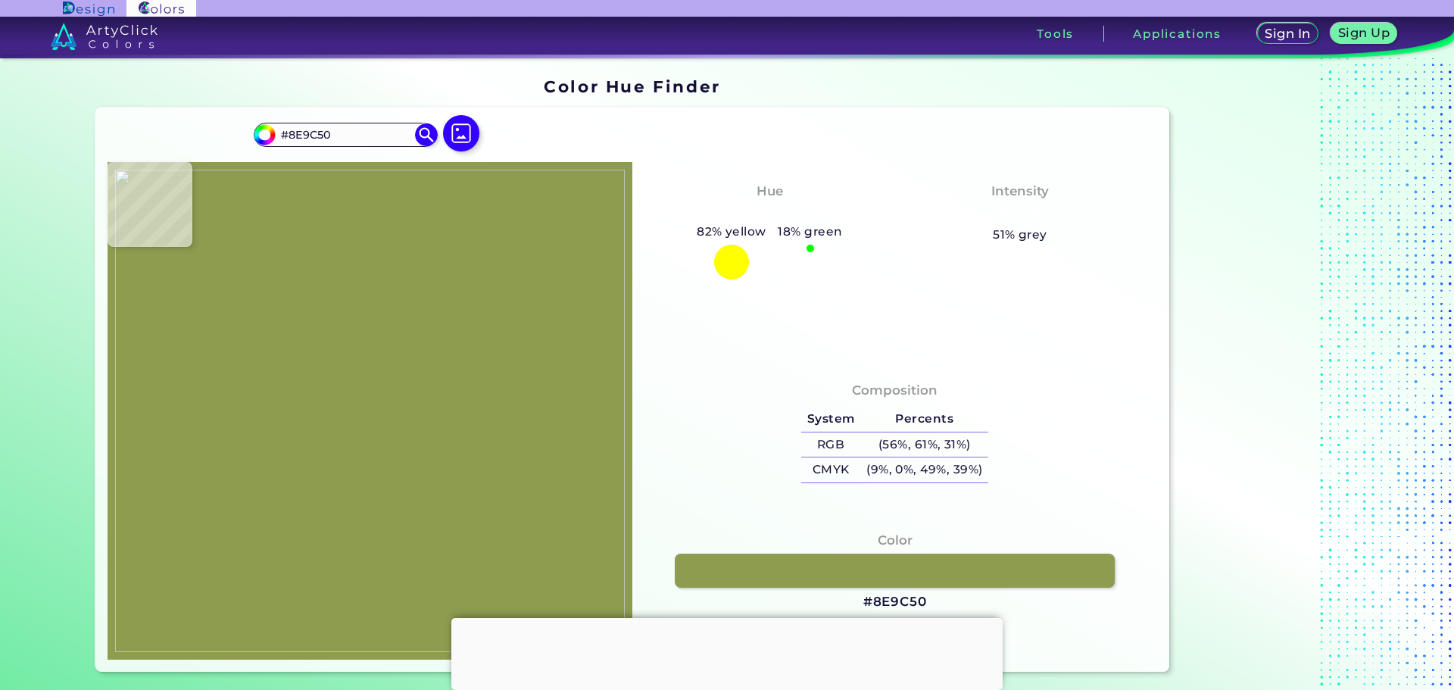
type input "#b1b796"
type input "#B1B796"
type input "#687f02"
type input "#687F02"
type input "#92942e"
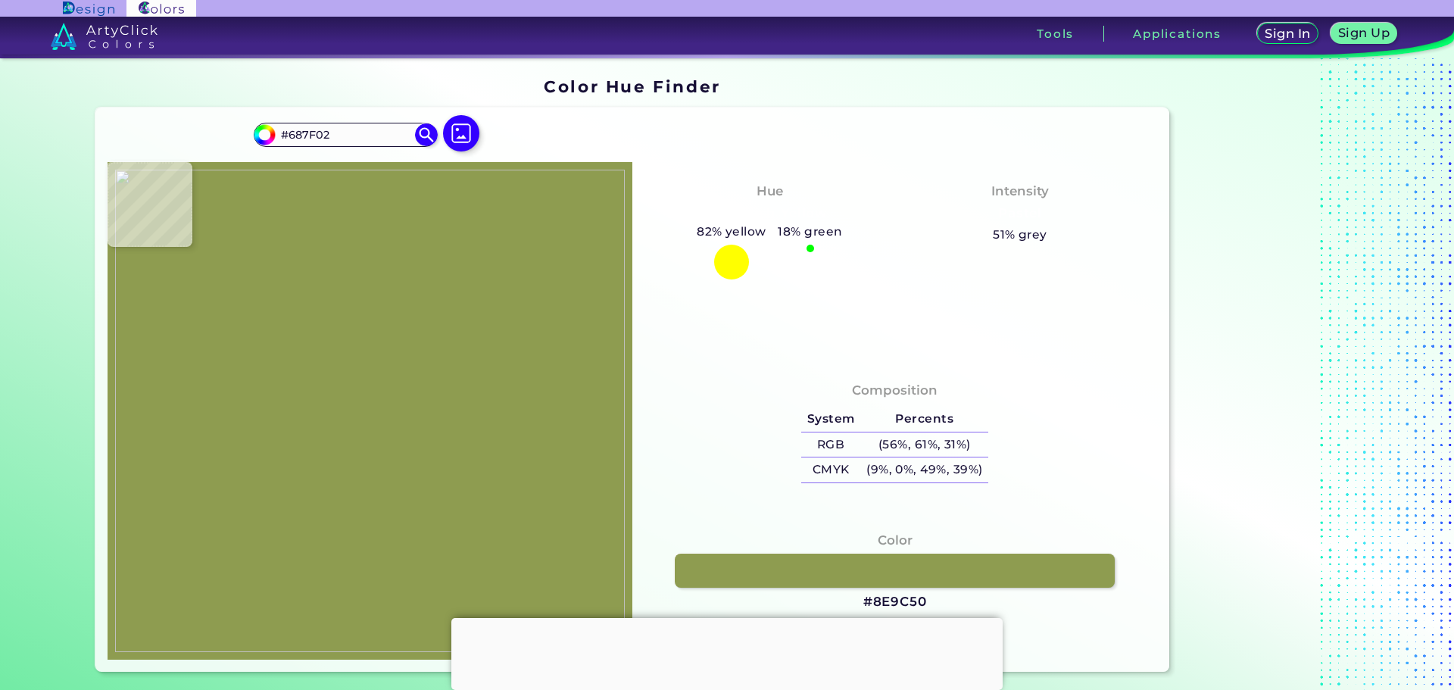
type input "#92942E"
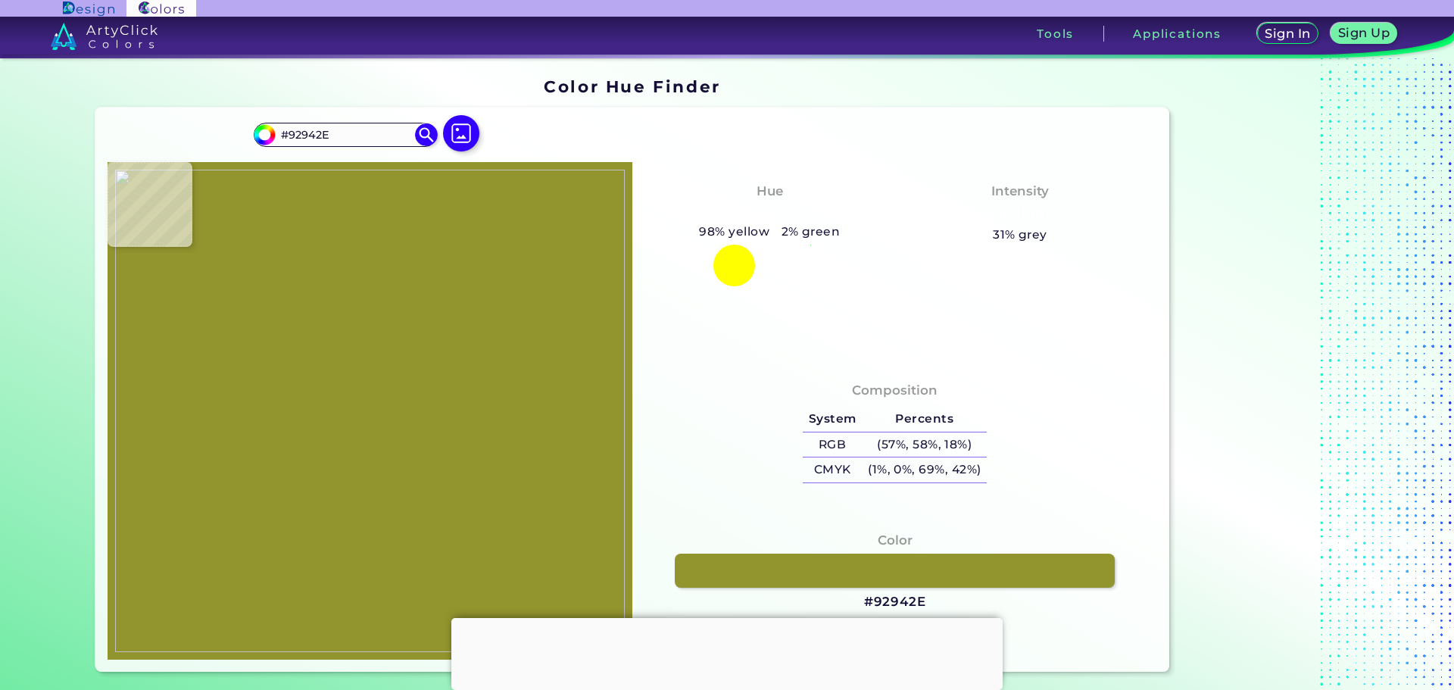
type input "#ffcba2"
type input "#FFCBA2"
type input "#cfff04"
type input "#CFFF04"
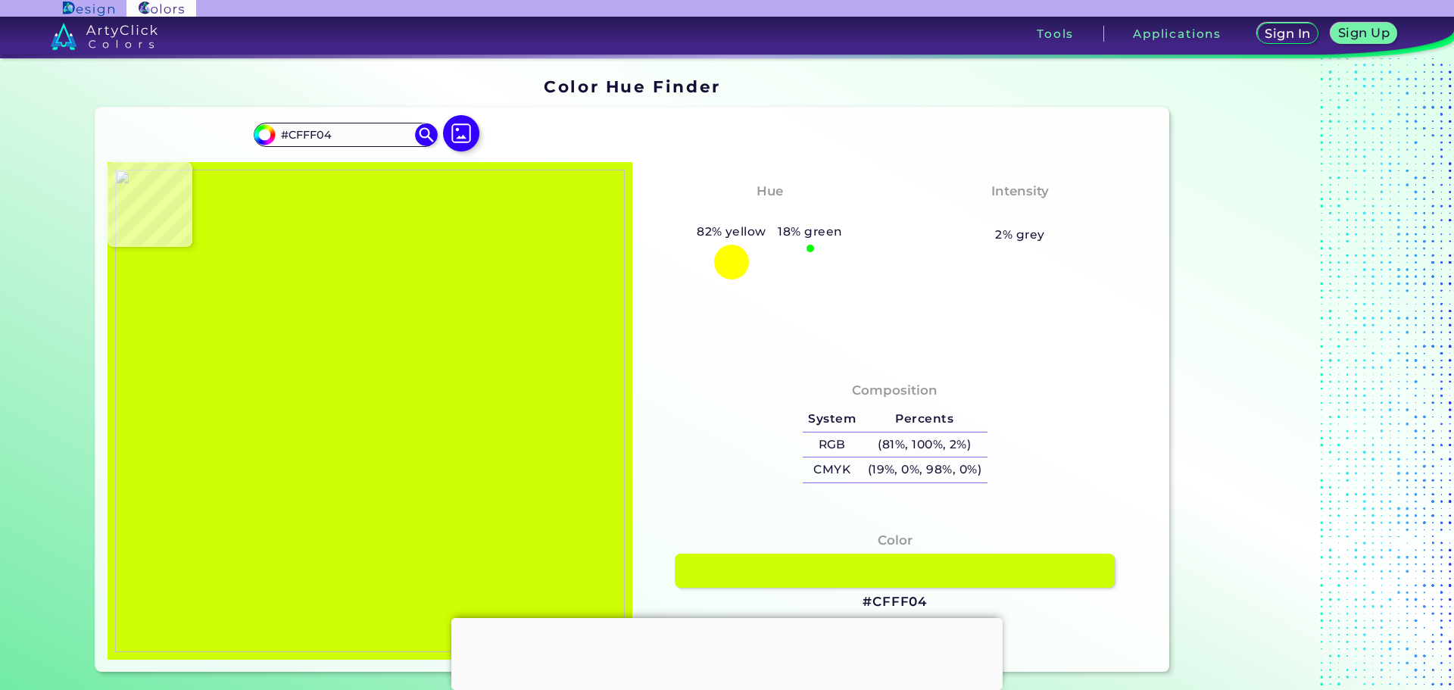
click at [393, 374] on img at bounding box center [370, 411] width 510 height 482
drag, startPoint x: 836, startPoint y: 567, endPoint x: 857, endPoint y: 477, distance: 91.9
